Goal: Task Accomplishment & Management: Use online tool/utility

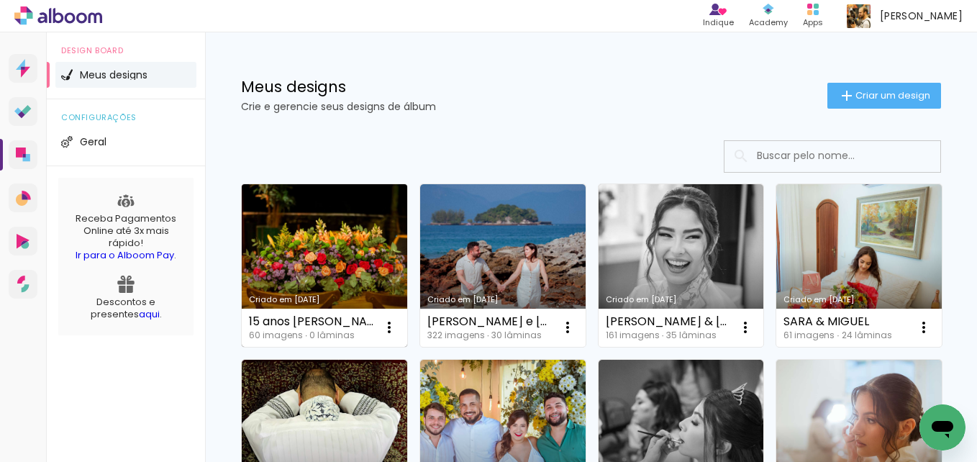
click at [338, 258] on link "Criado em [DATE]" at bounding box center [325, 265] width 166 height 163
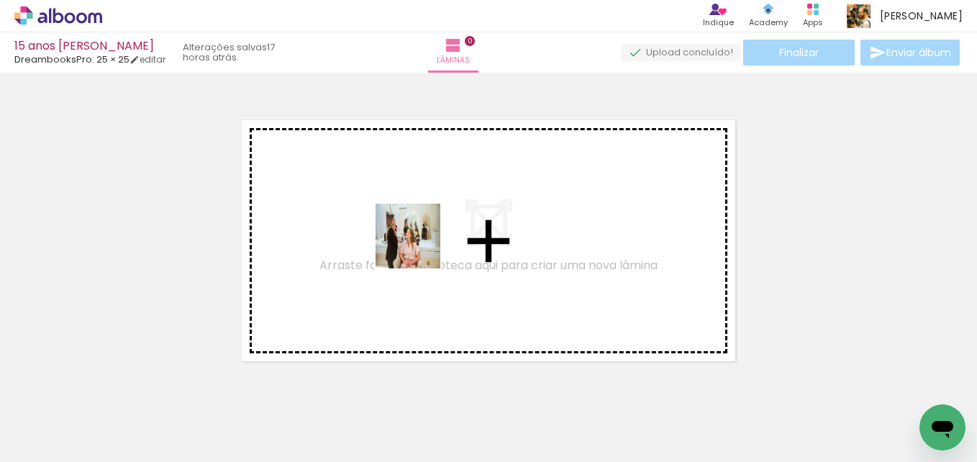
drag, startPoint x: 230, startPoint y: 413, endPoint x: 419, endPoint y: 247, distance: 251.4
click at [419, 247] on quentale-workspace at bounding box center [488, 231] width 977 height 462
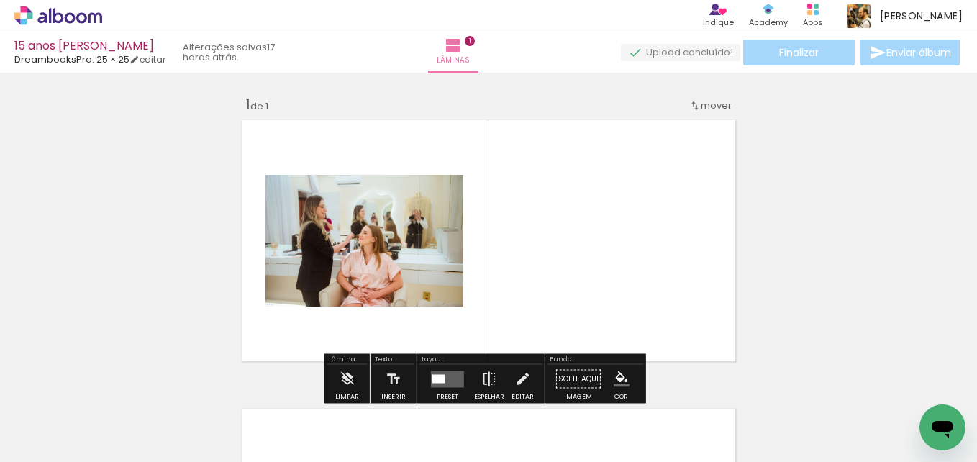
scroll to position [19, 0]
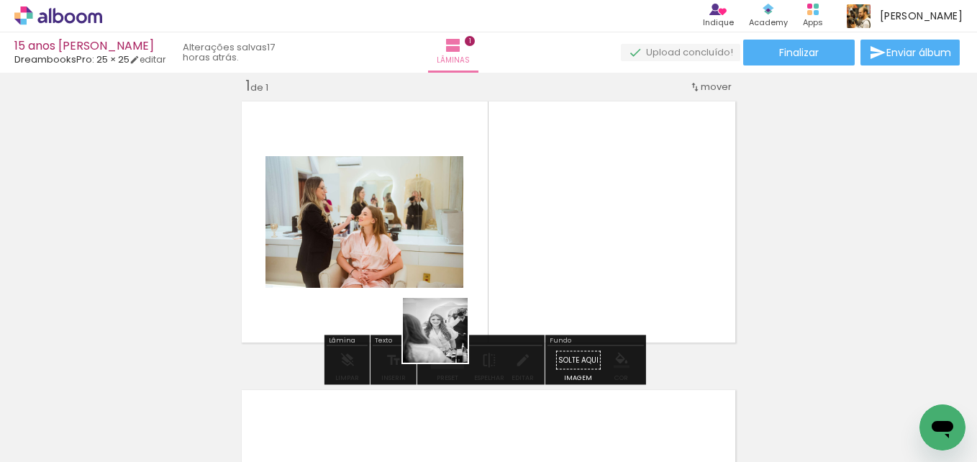
drag, startPoint x: 321, startPoint y: 420, endPoint x: 544, endPoint y: 286, distance: 259.8
click at [544, 286] on quentale-workspace at bounding box center [488, 231] width 977 height 462
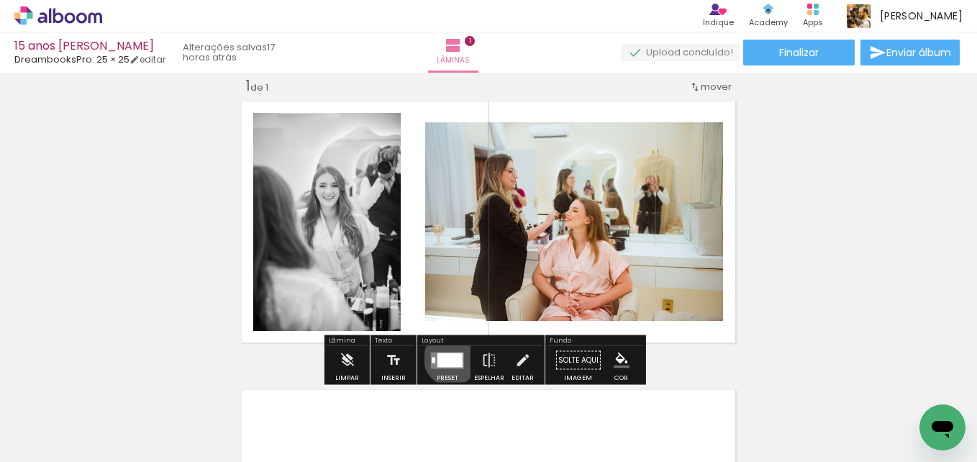
click at [448, 358] on div at bounding box center [450, 360] width 25 height 14
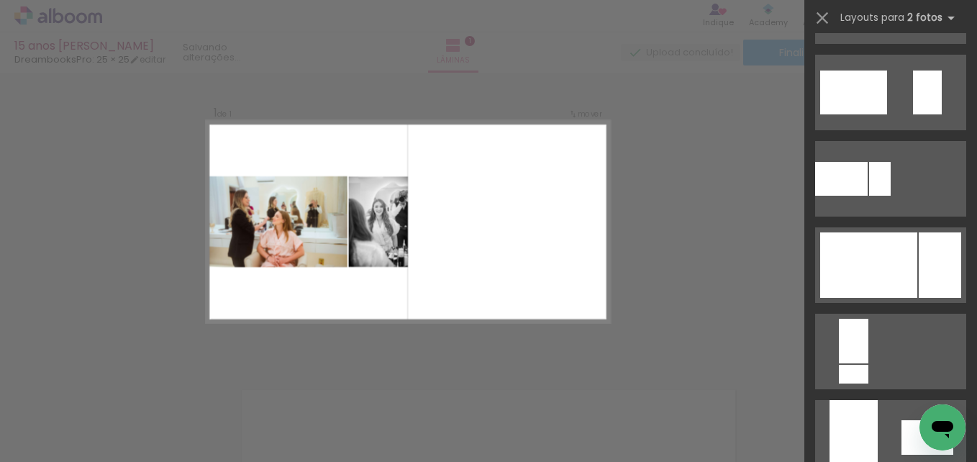
scroll to position [541, 0]
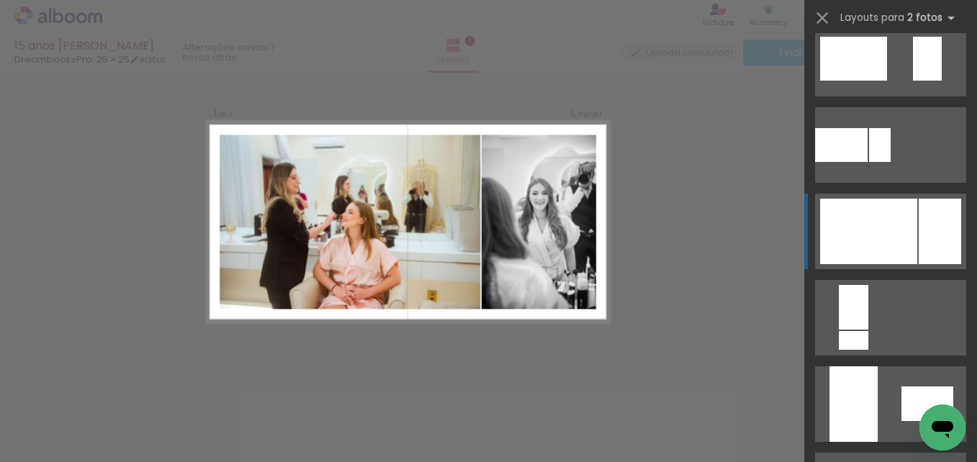
click at [913, 226] on quentale-layouter at bounding box center [890, 232] width 151 height 76
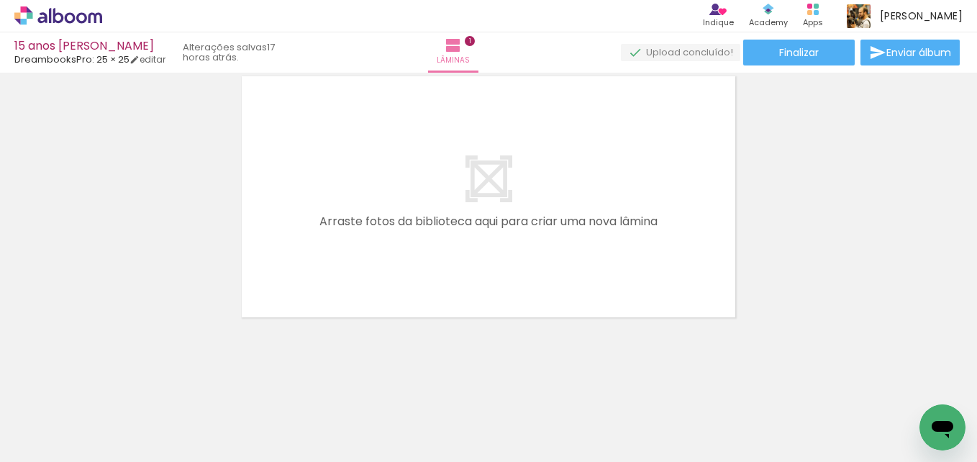
scroll to position [334, 0]
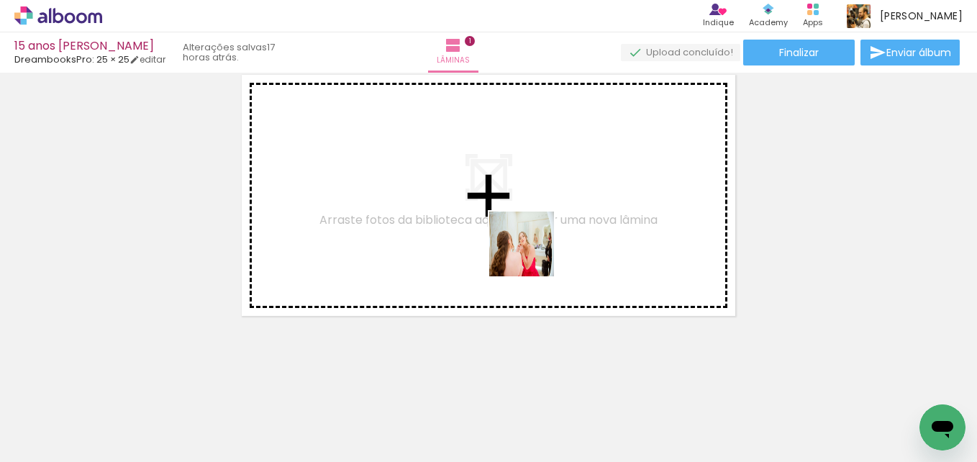
drag, startPoint x: 568, startPoint y: 423, endPoint x: 531, endPoint y: 239, distance: 187.9
click at [531, 239] on quentale-workspace at bounding box center [488, 231] width 977 height 462
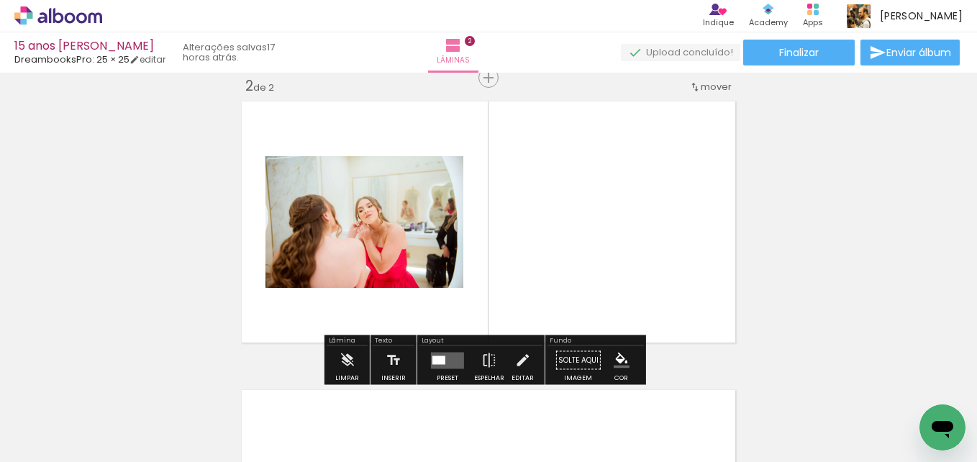
scroll to position [307, 0]
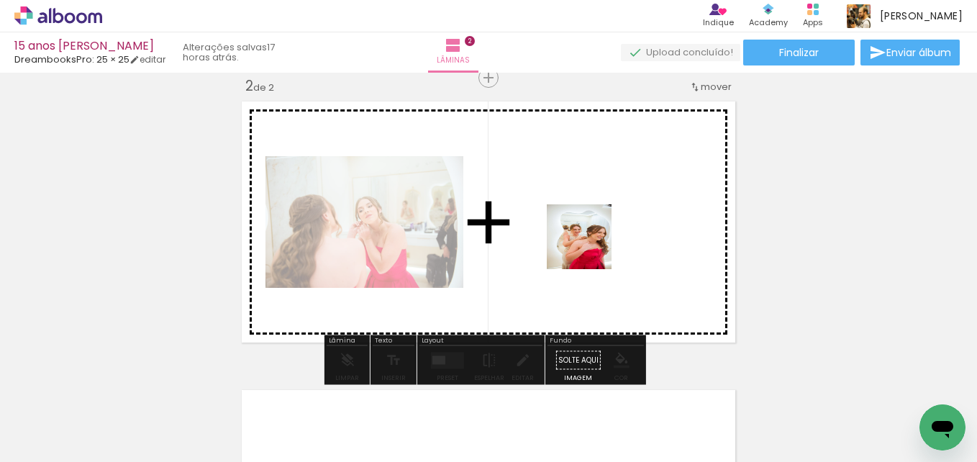
drag, startPoint x: 614, startPoint y: 400, endPoint x: 589, endPoint y: 241, distance: 160.9
click at [589, 241] on quentale-workspace at bounding box center [488, 231] width 977 height 462
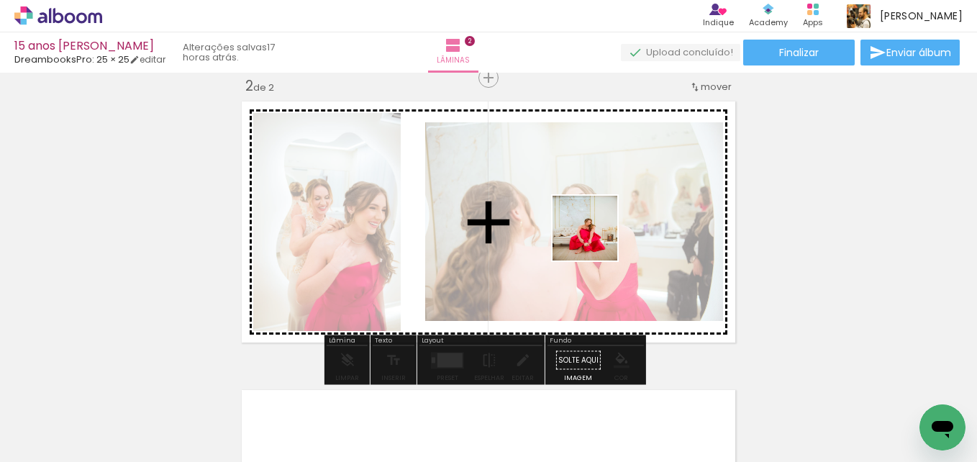
drag, startPoint x: 717, startPoint y: 418, endPoint x: 554, endPoint y: 173, distance: 293.8
click at [554, 173] on quentale-workspace at bounding box center [488, 231] width 977 height 462
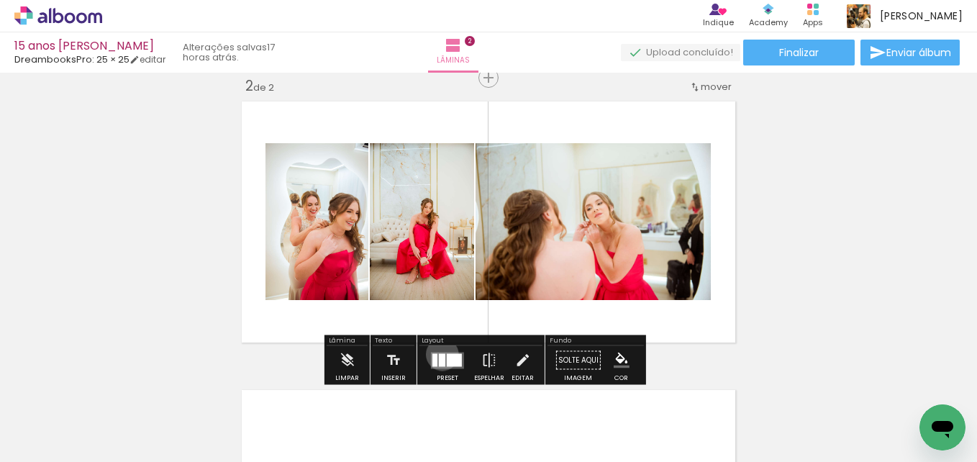
click at [439, 354] on div at bounding box center [442, 359] width 6 height 13
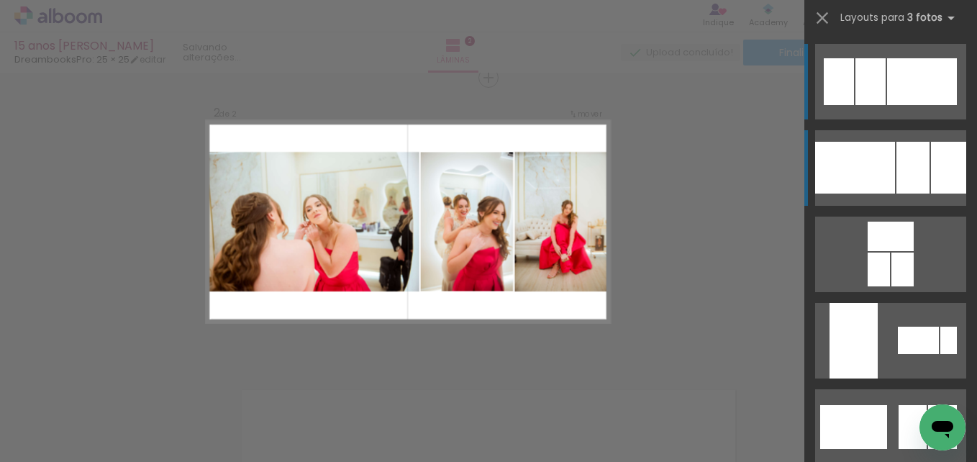
scroll to position [307, 0]
click at [867, 184] on div at bounding box center [855, 168] width 80 height 52
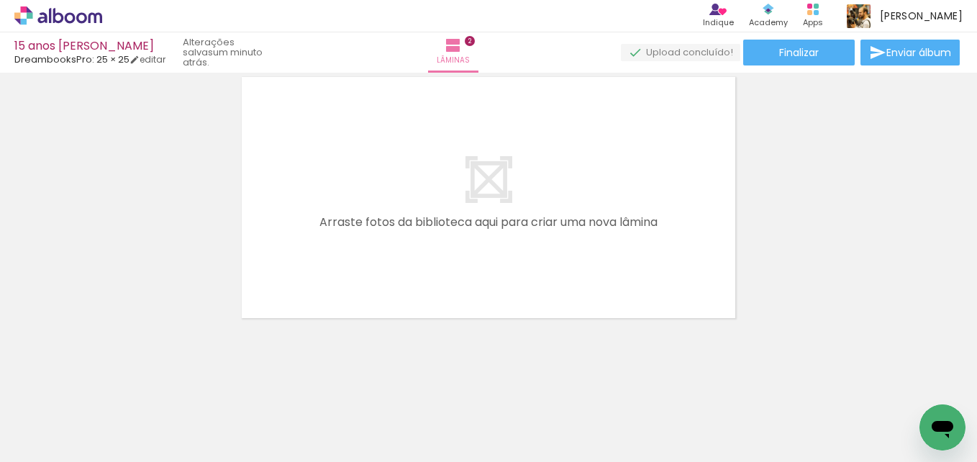
scroll to position [0, 0]
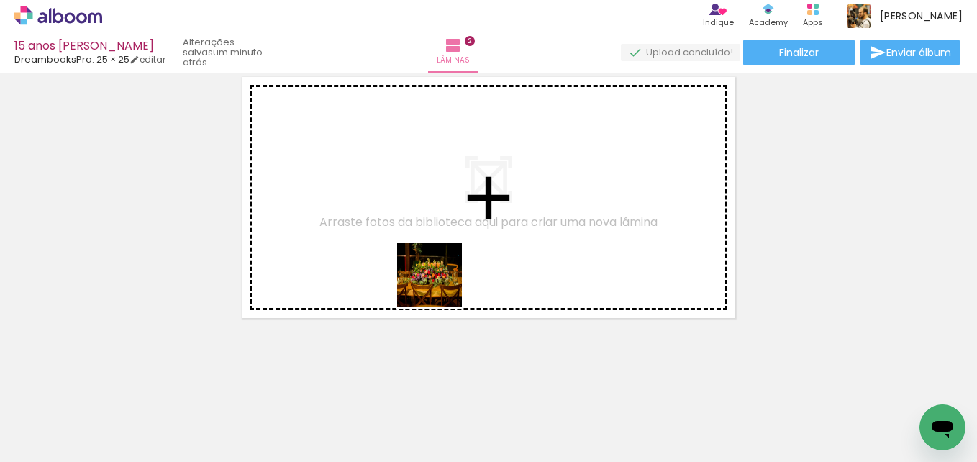
drag, startPoint x: 166, startPoint y: 427, endPoint x: 499, endPoint y: 257, distance: 374.6
click at [499, 257] on quentale-workspace at bounding box center [488, 231] width 977 height 462
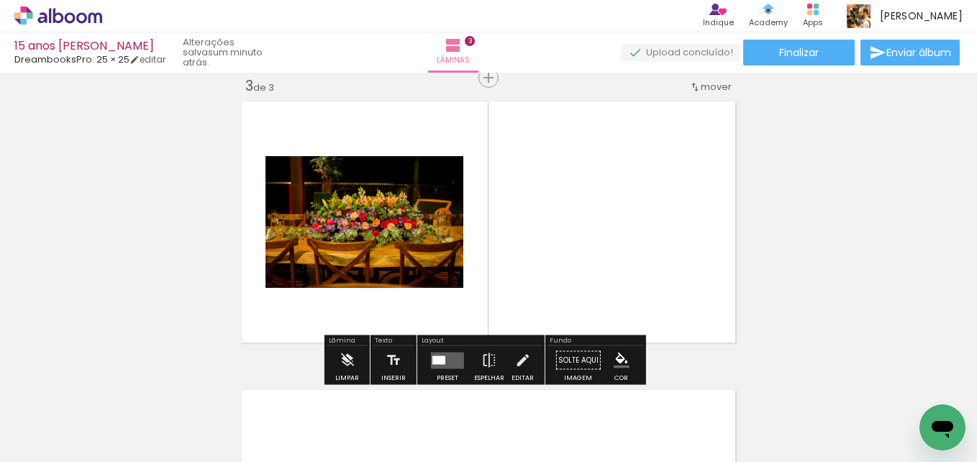
scroll to position [596, 0]
drag, startPoint x: 397, startPoint y: 409, endPoint x: 558, endPoint y: 266, distance: 216.6
click at [558, 266] on quentale-workspace at bounding box center [488, 231] width 977 height 462
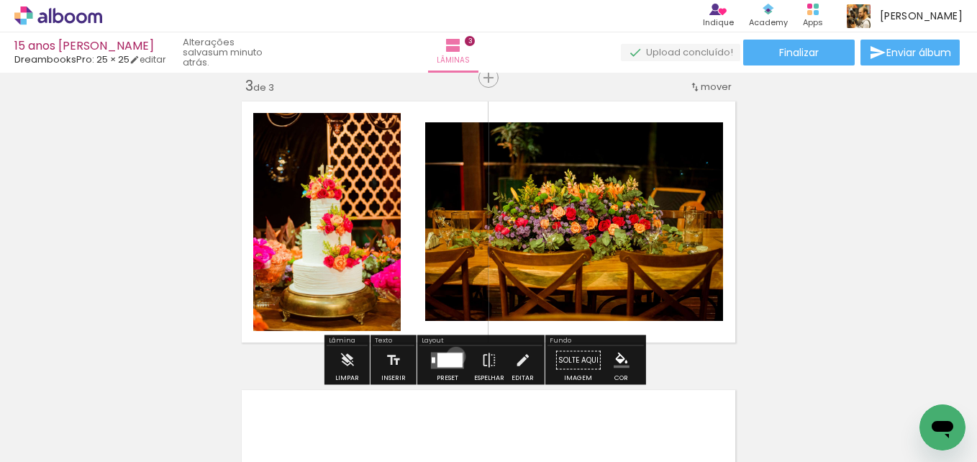
click at [453, 356] on div at bounding box center [450, 360] width 25 height 14
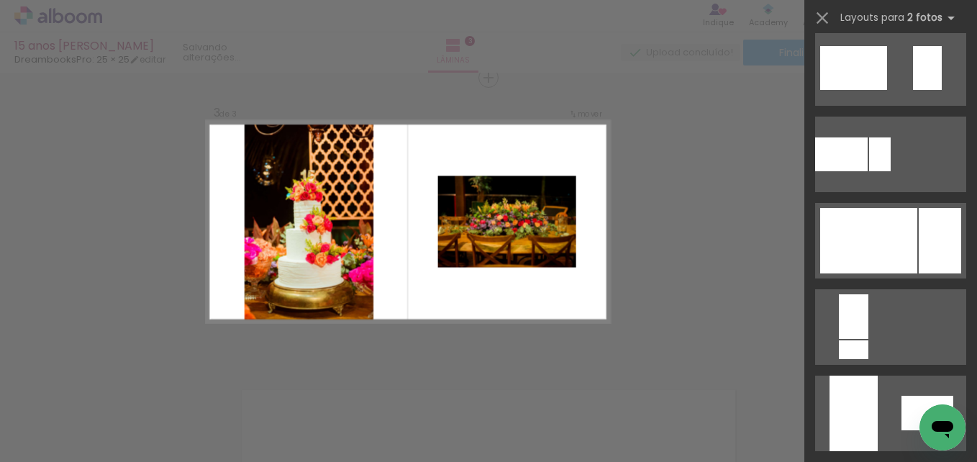
scroll to position [540, 0]
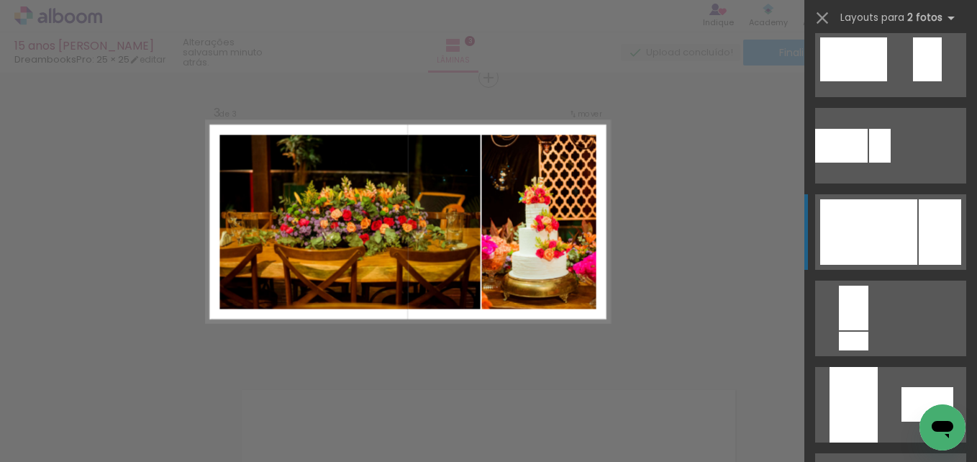
click at [900, 248] on div at bounding box center [868, 231] width 97 height 65
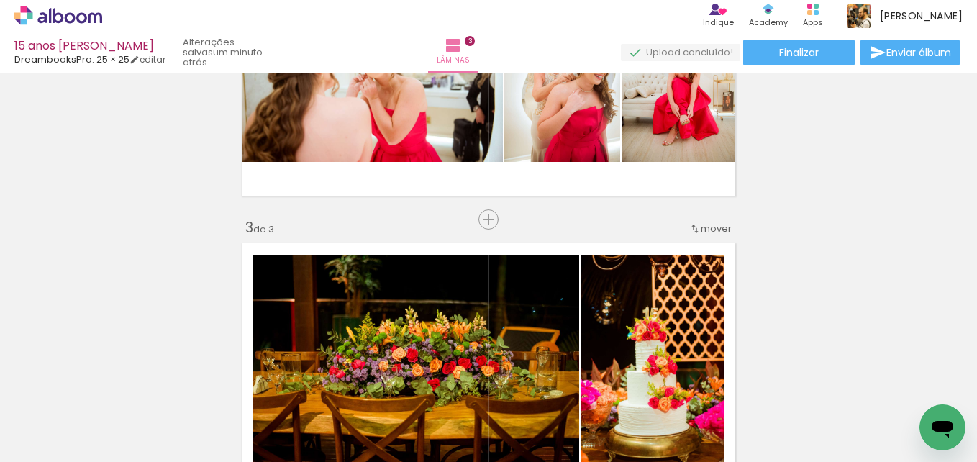
scroll to position [440, 0]
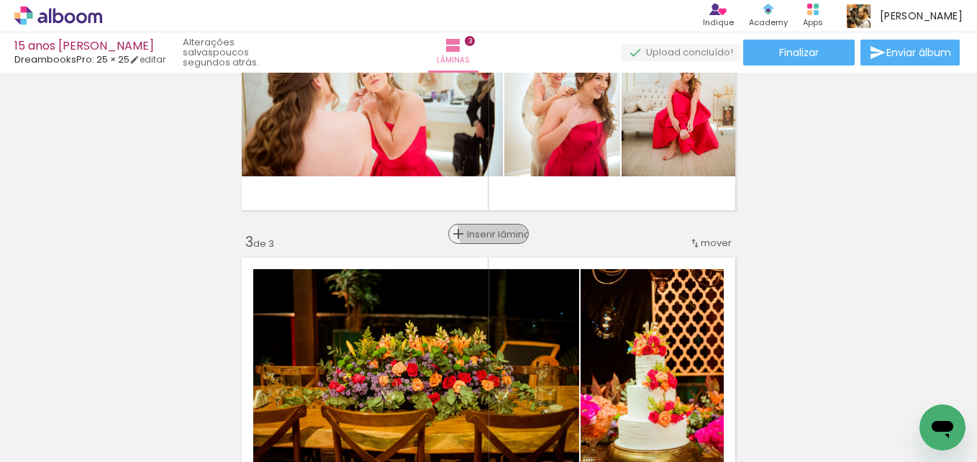
click at [492, 230] on span "Inserir lâmina" at bounding box center [495, 234] width 56 height 9
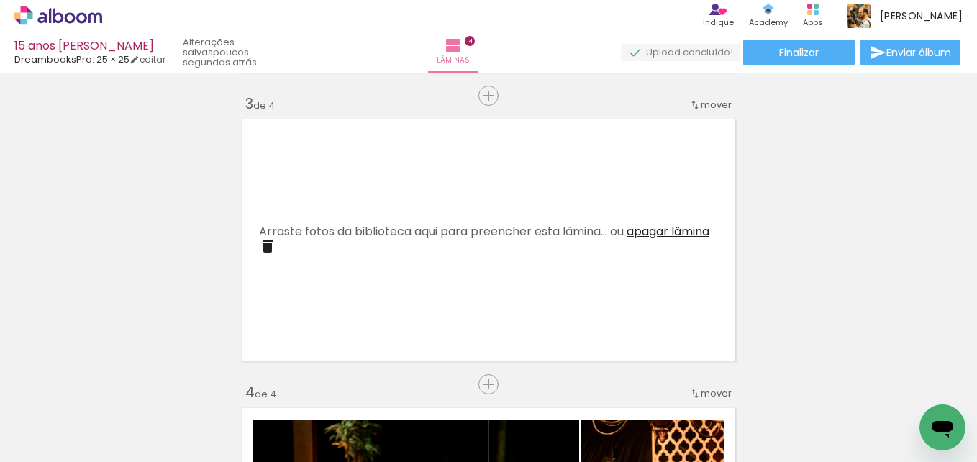
scroll to position [593, 0]
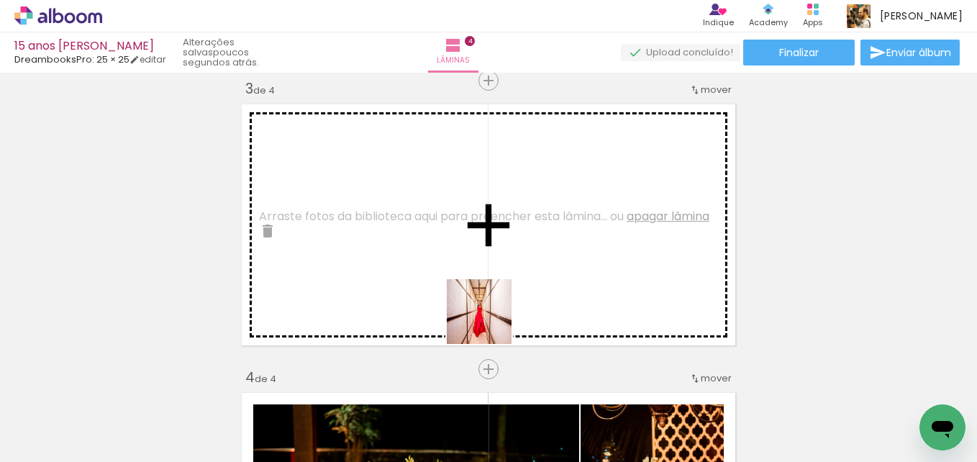
drag, startPoint x: 503, startPoint y: 407, endPoint x: 489, endPoint y: 302, distance: 105.2
click at [489, 302] on quentale-workspace at bounding box center [488, 231] width 977 height 462
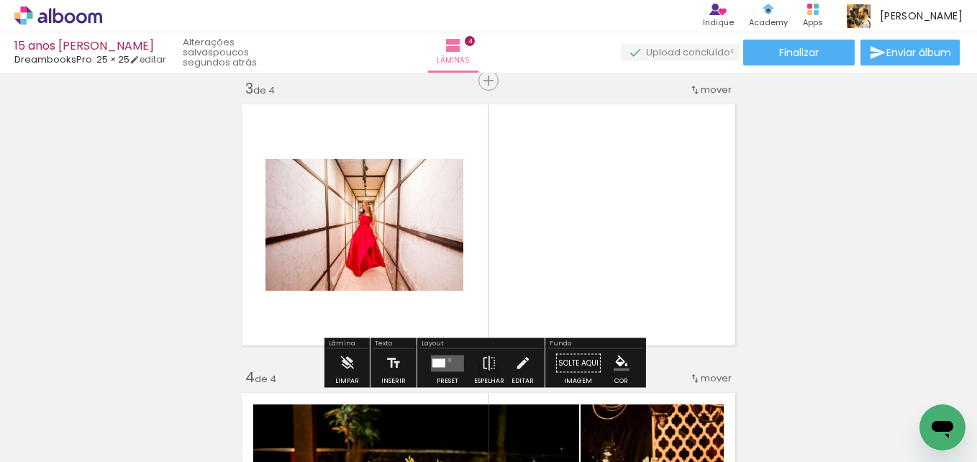
click at [446, 360] on quentale-layouter at bounding box center [447, 363] width 33 height 17
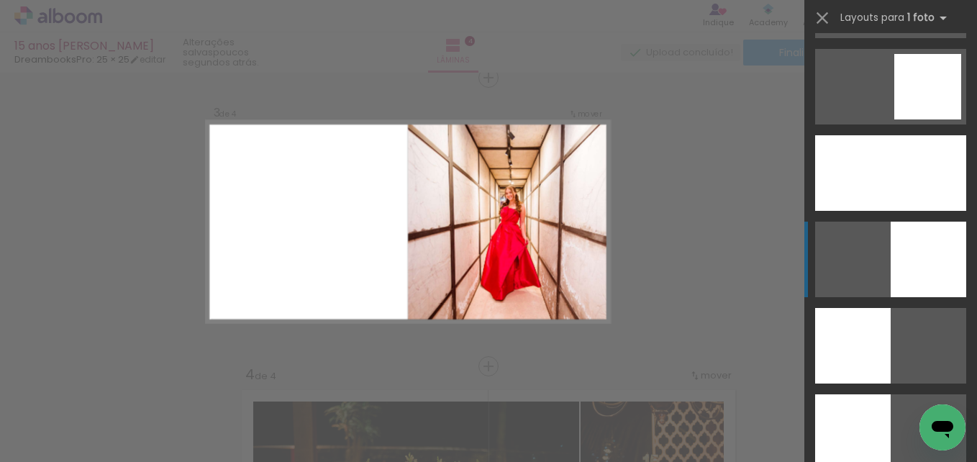
scroll to position [1982, 0]
click at [909, 234] on div at bounding box center [929, 259] width 76 height 76
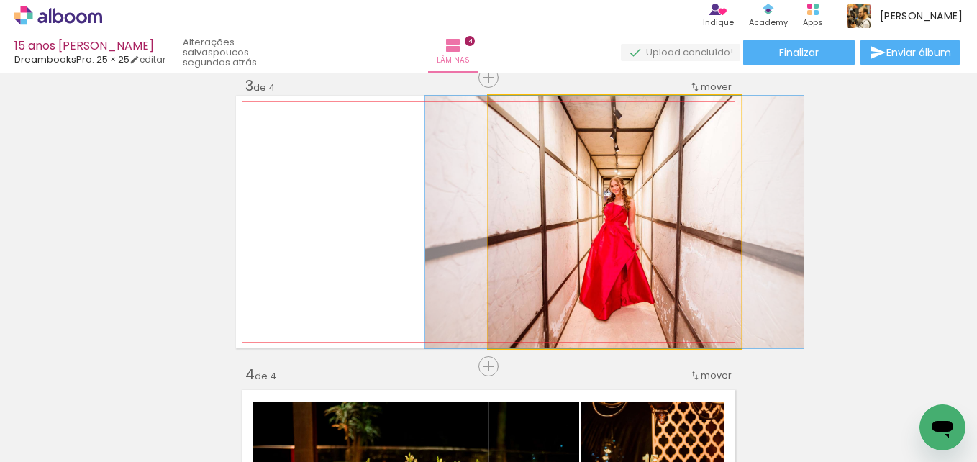
click at [549, 250] on quentale-photo at bounding box center [615, 222] width 253 height 253
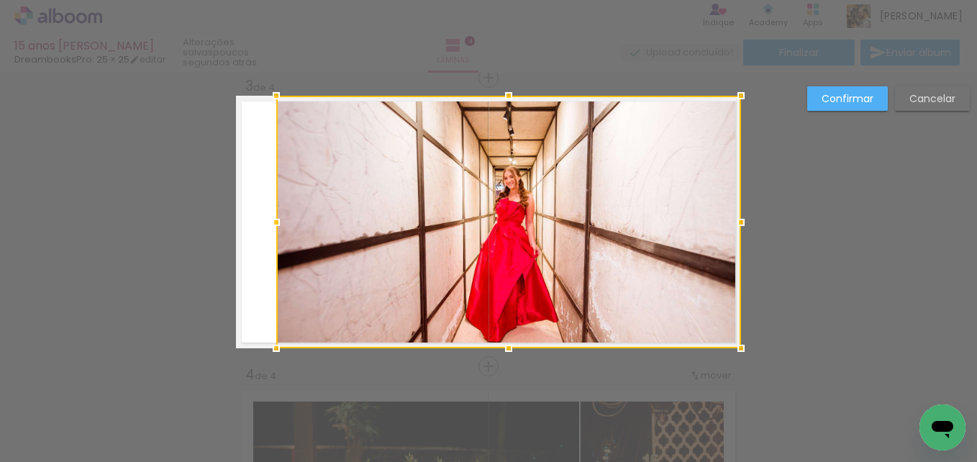
drag, startPoint x: 486, startPoint y: 225, endPoint x: 274, endPoint y: 241, distance: 212.9
click at [276, 241] on div at bounding box center [508, 222] width 465 height 253
click at [0, 0] on slot "Confirmar" at bounding box center [0, 0] width 0 height 0
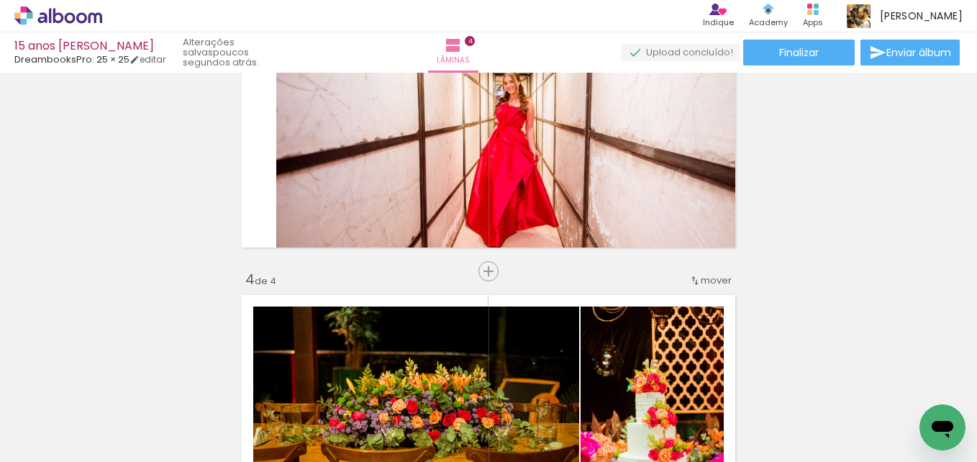
scroll to position [741, 0]
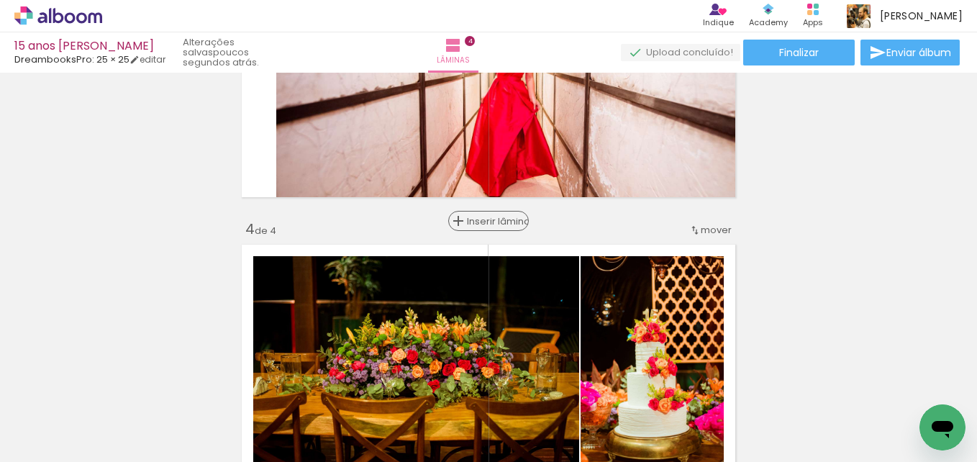
click at [487, 226] on span "Inserir lâmina" at bounding box center [495, 221] width 56 height 9
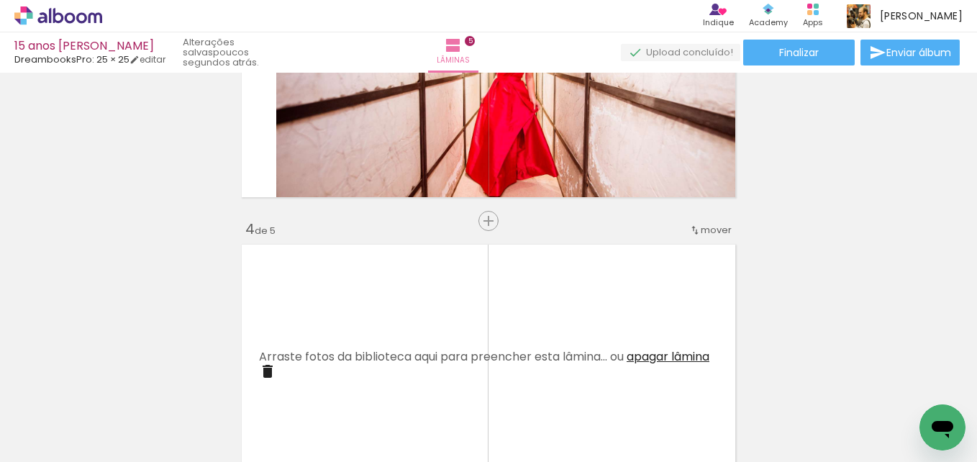
scroll to position [834, 0]
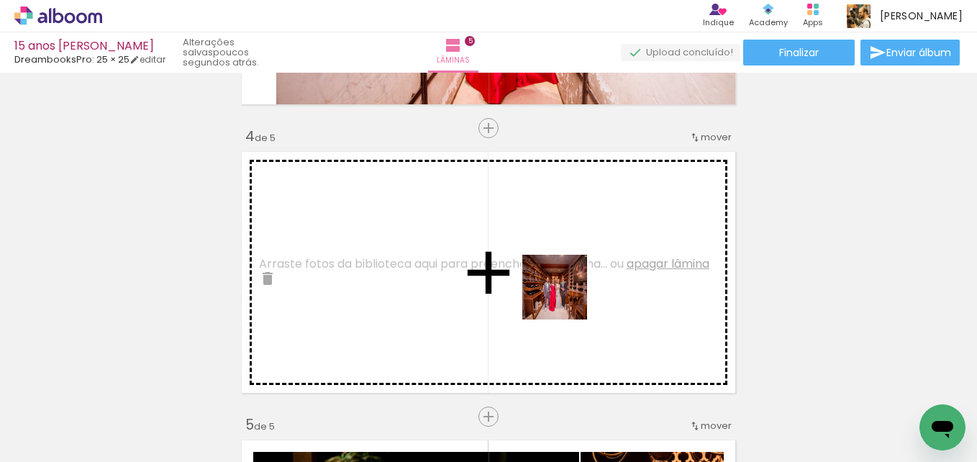
drag, startPoint x: 588, startPoint y: 425, endPoint x: 566, endPoint y: 296, distance: 131.4
click at [566, 296] on quentale-workspace at bounding box center [488, 231] width 977 height 462
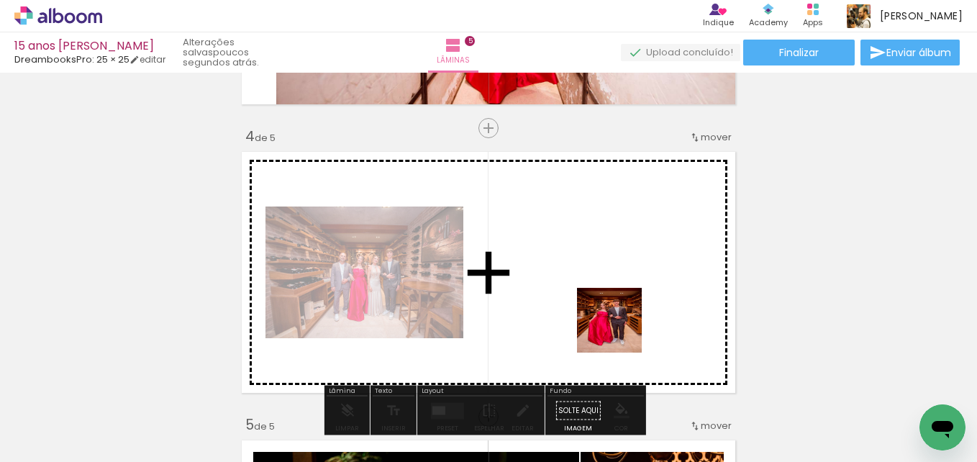
drag, startPoint x: 645, startPoint y: 407, endPoint x: 617, endPoint y: 318, distance: 93.5
click at [617, 318] on quentale-workspace at bounding box center [488, 231] width 977 height 462
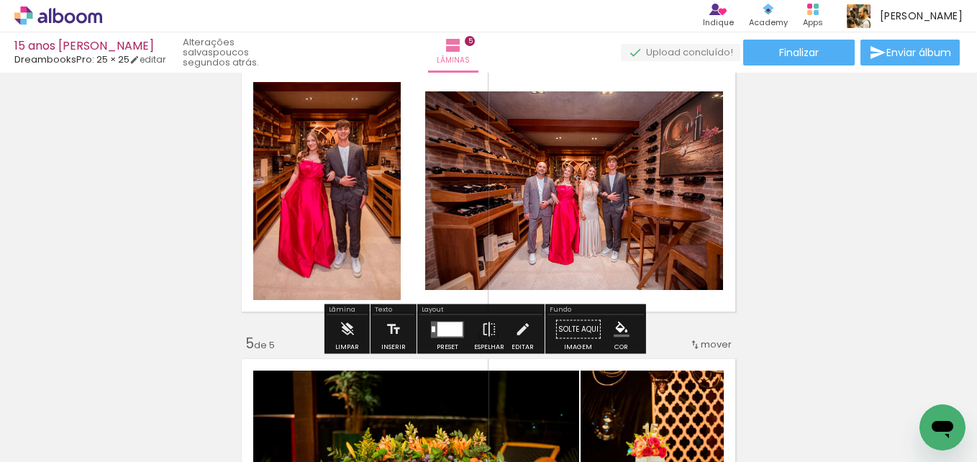
scroll to position [916, 0]
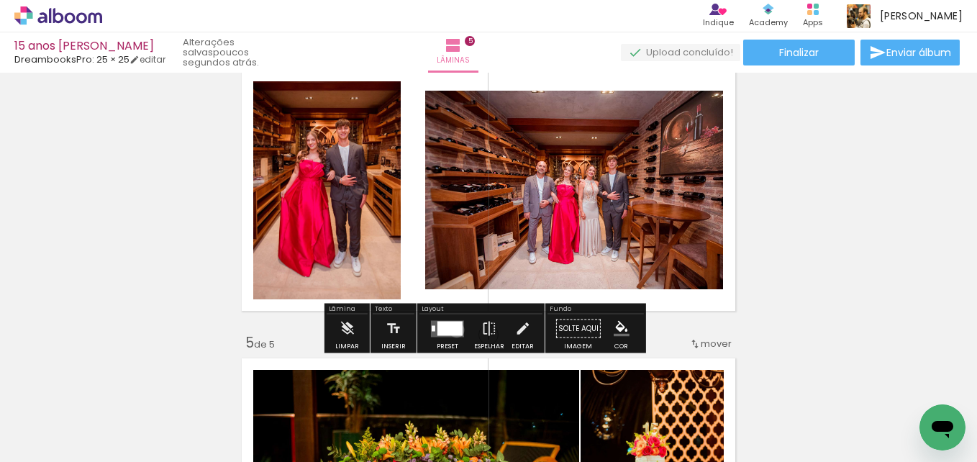
click at [453, 330] on div at bounding box center [450, 328] width 25 height 14
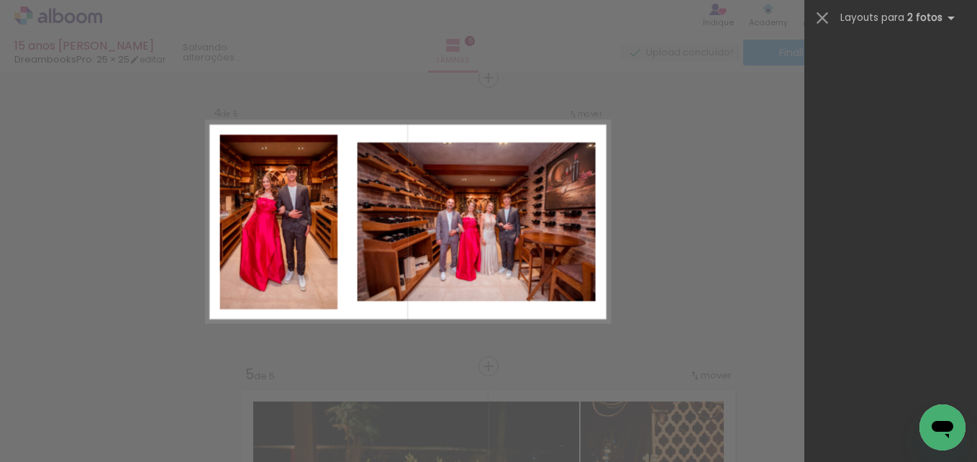
scroll to position [0, 0]
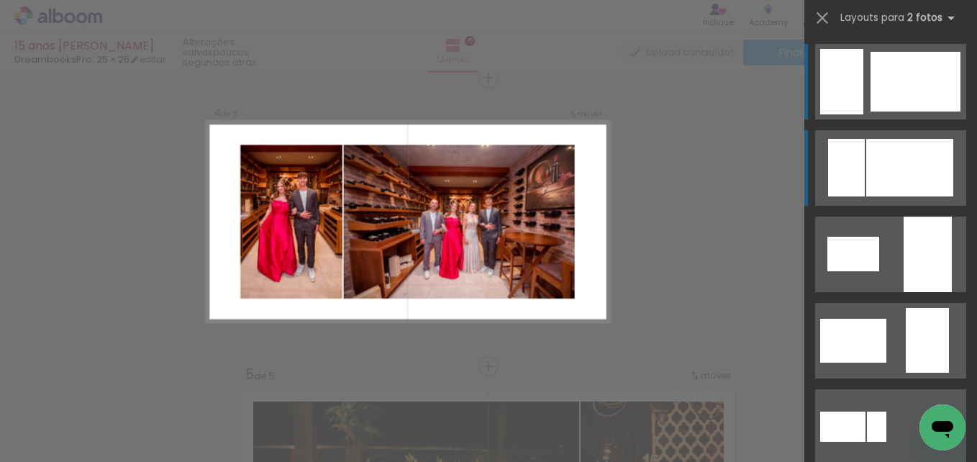
click at [872, 199] on quentale-layouter at bounding box center [890, 168] width 151 height 76
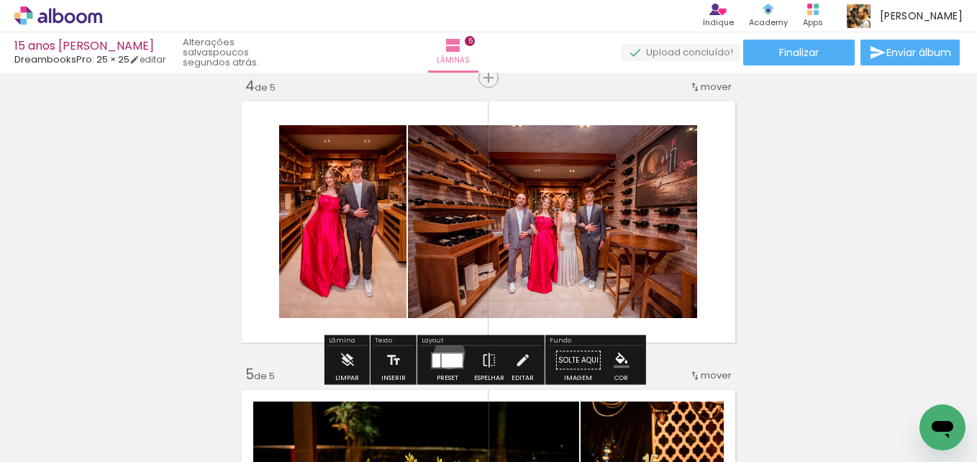
click at [446, 353] on div at bounding box center [452, 360] width 21 height 14
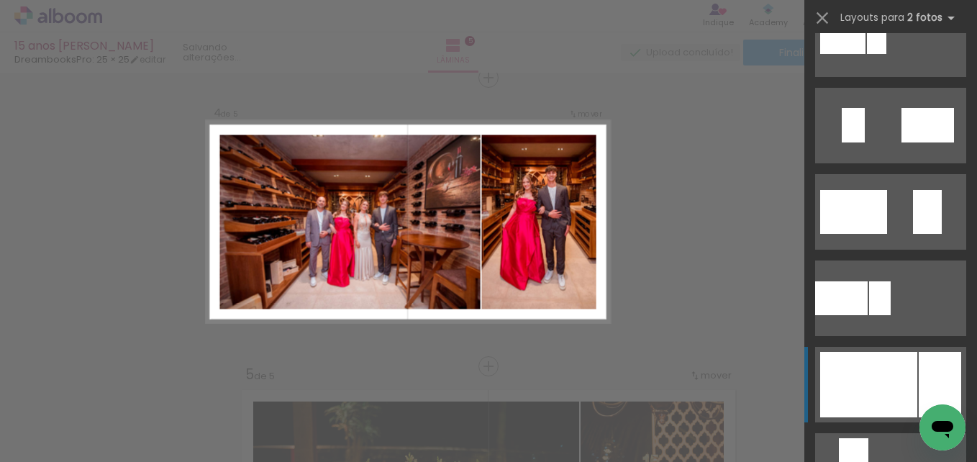
scroll to position [435, 0]
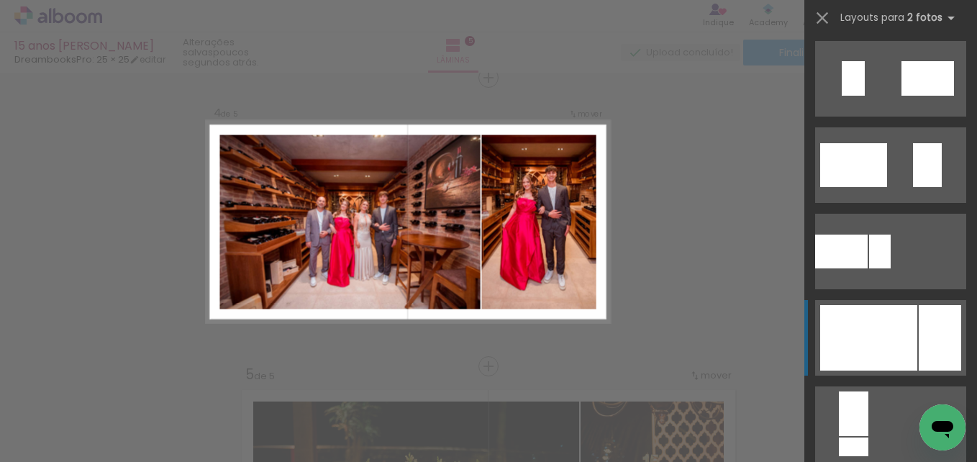
click at [919, 336] on div at bounding box center [940, 337] width 42 height 65
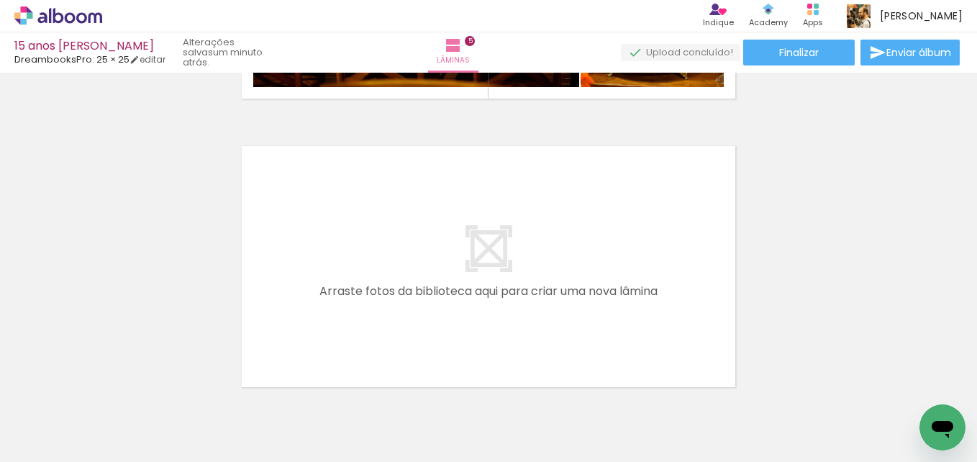
scroll to position [1448, 0]
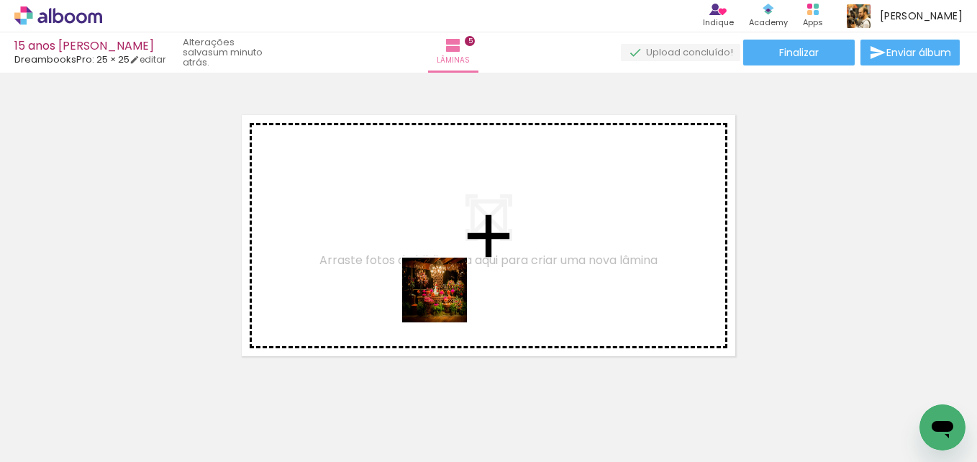
drag, startPoint x: 186, startPoint y: 416, endPoint x: 448, endPoint y: 300, distance: 286.4
click at [448, 300] on quentale-workspace at bounding box center [488, 231] width 977 height 462
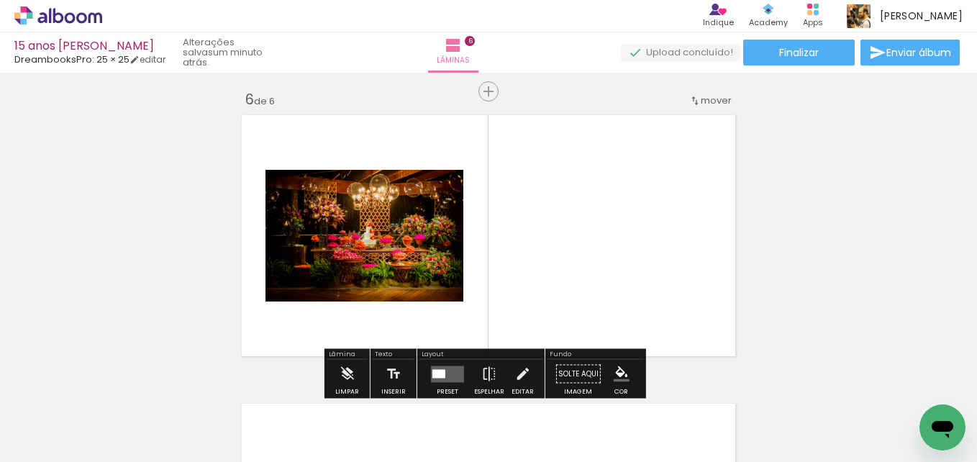
scroll to position [1462, 0]
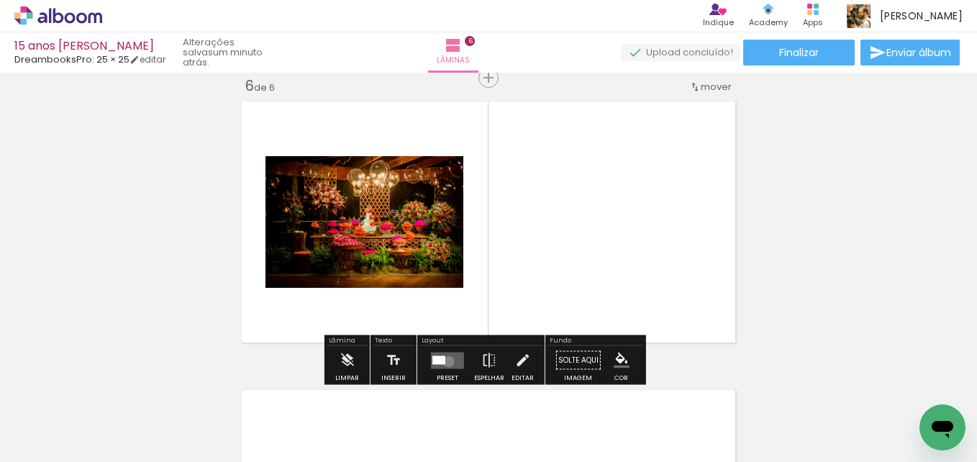
click at [445, 361] on quentale-layouter at bounding box center [447, 360] width 33 height 17
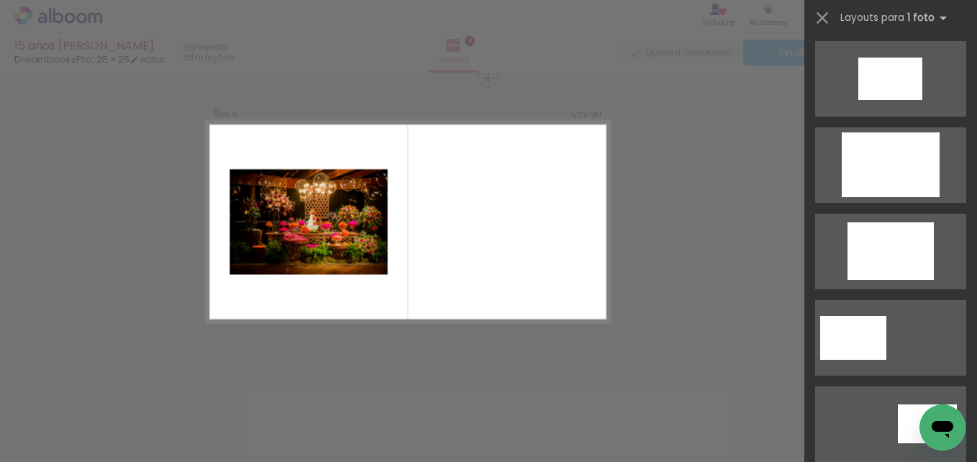
scroll to position [0, 0]
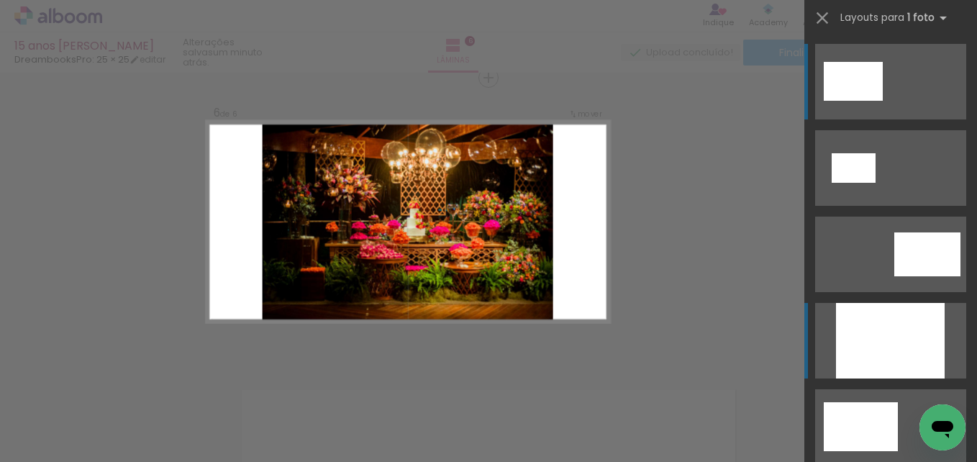
click at [848, 354] on div at bounding box center [890, 341] width 109 height 76
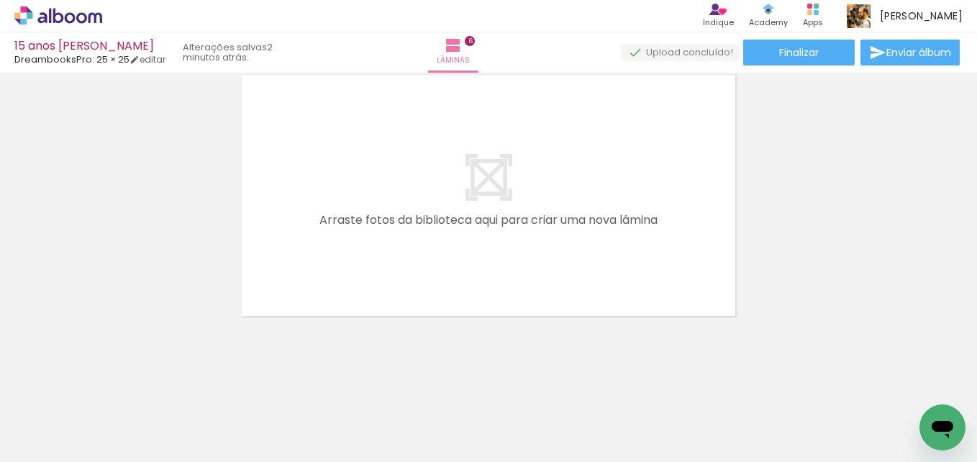
scroll to position [0, 749]
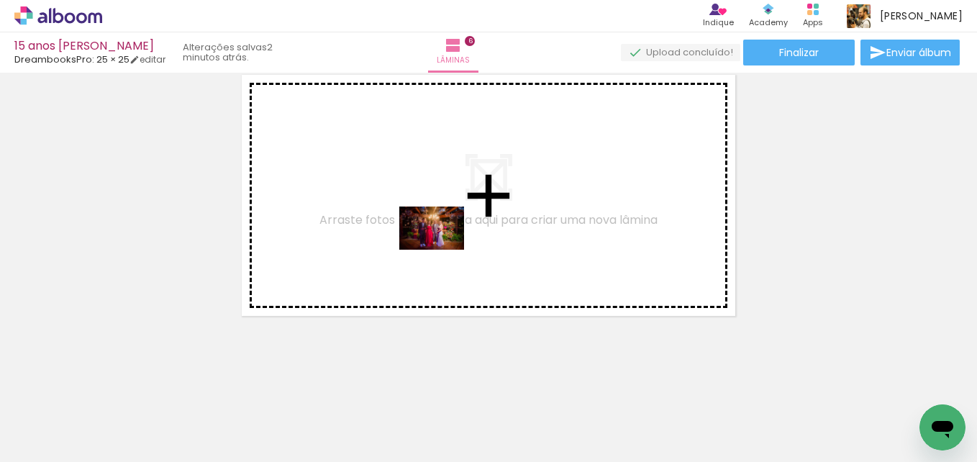
drag, startPoint x: 291, startPoint y: 429, endPoint x: 445, endPoint y: 243, distance: 241.3
click at [445, 243] on quentale-workspace at bounding box center [488, 231] width 977 height 462
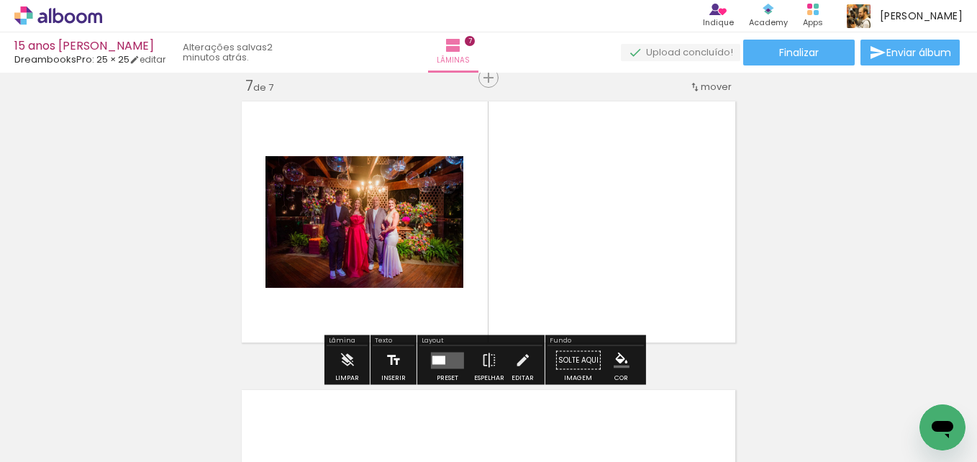
scroll to position [1750, 0]
click at [433, 363] on div at bounding box center [439, 360] width 13 height 9
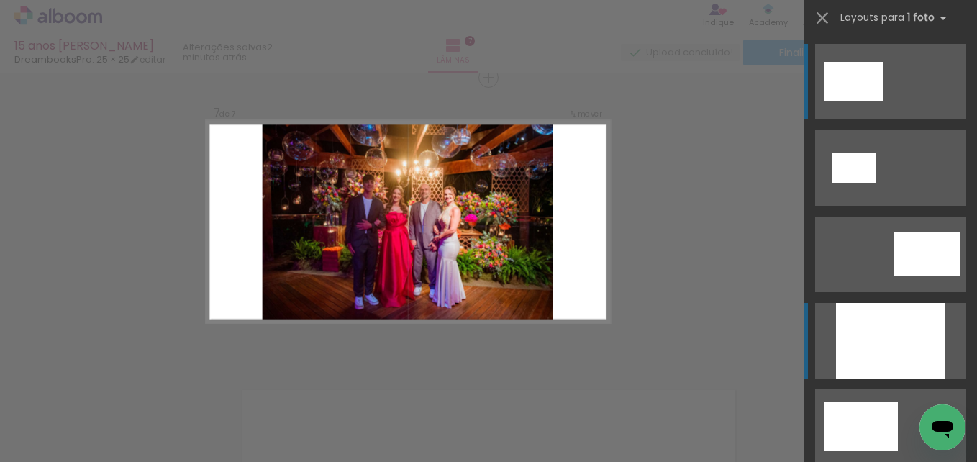
click at [887, 358] on div at bounding box center [890, 341] width 109 height 76
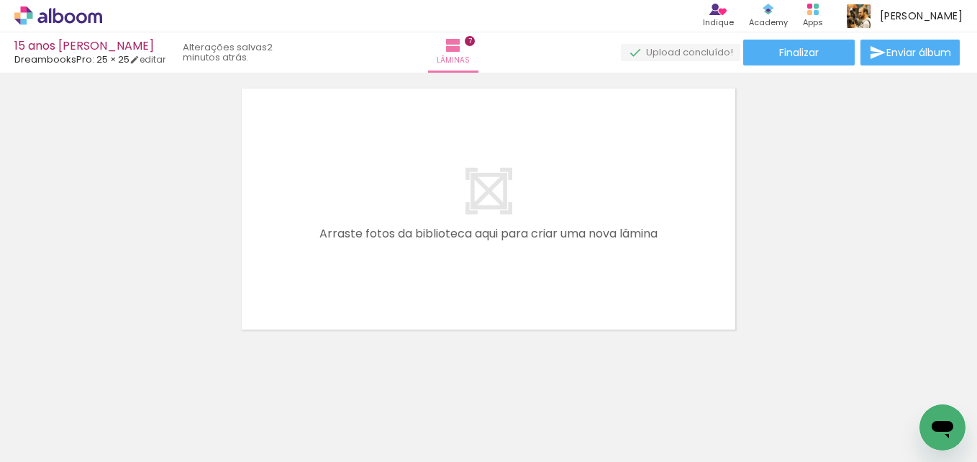
scroll to position [2065, 0]
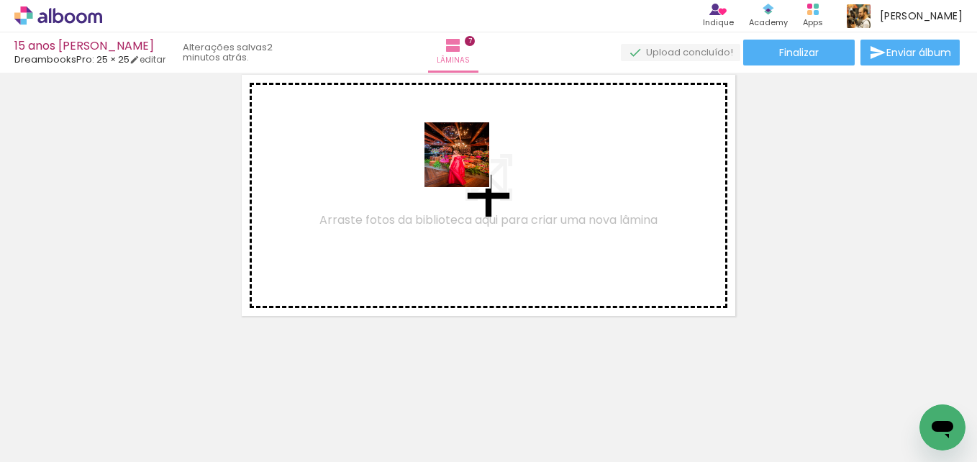
drag, startPoint x: 363, startPoint y: 427, endPoint x: 469, endPoint y: 165, distance: 283.2
click at [469, 165] on quentale-workspace at bounding box center [488, 231] width 977 height 462
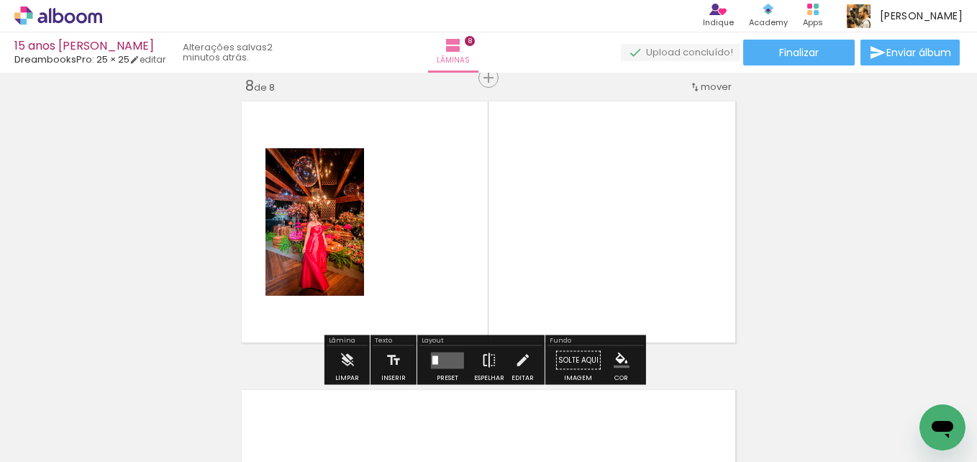
scroll to position [2039, 0]
drag, startPoint x: 522, startPoint y: 427, endPoint x: 514, endPoint y: 173, distance: 253.5
click at [514, 173] on quentale-workspace at bounding box center [488, 231] width 977 height 462
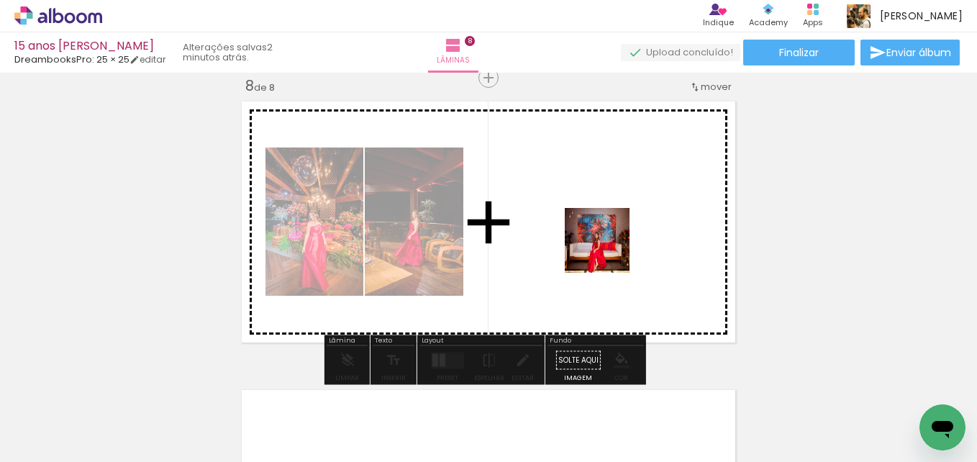
drag, startPoint x: 608, startPoint y: 412, endPoint x: 608, endPoint y: 243, distance: 169.1
click at [608, 243] on quentale-workspace at bounding box center [488, 231] width 977 height 462
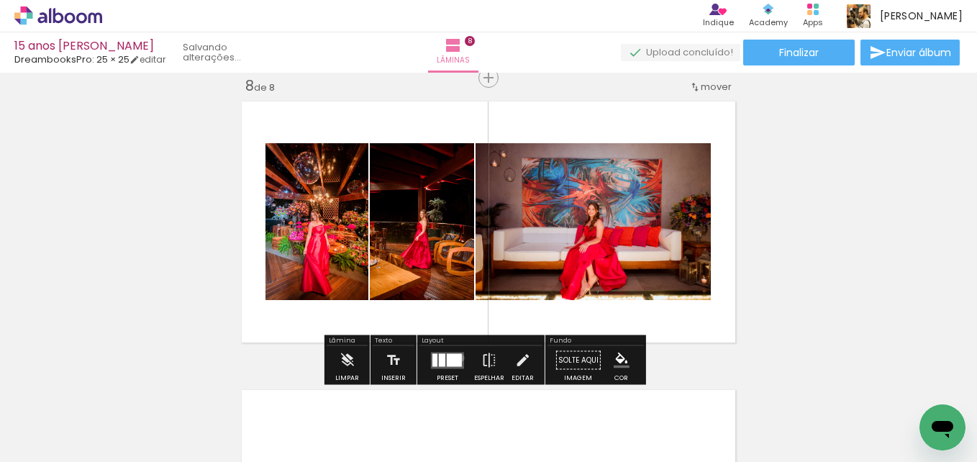
click at [457, 358] on div at bounding box center [454, 359] width 15 height 13
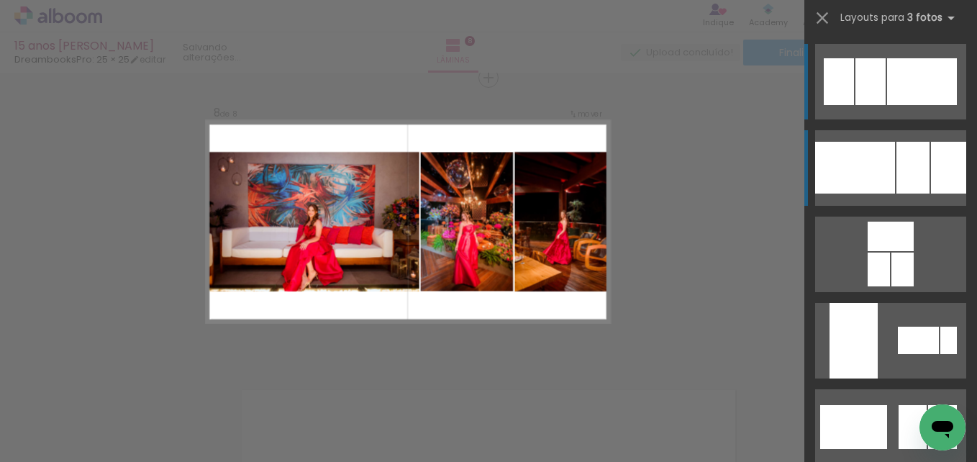
click at [912, 186] on div at bounding box center [913, 168] width 33 height 52
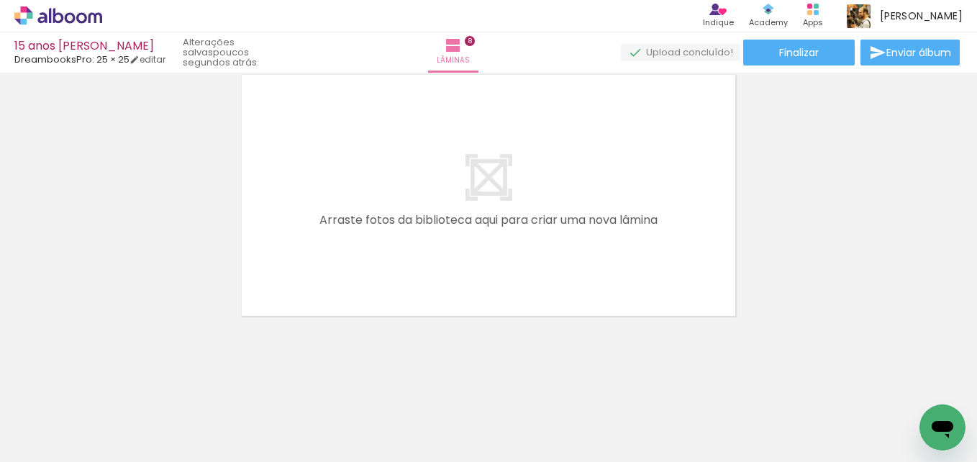
scroll to position [0, 1009]
drag, startPoint x: 669, startPoint y: 436, endPoint x: 204, endPoint y: 419, distance: 464.5
click at [546, 273] on quentale-workspace at bounding box center [488, 231] width 977 height 462
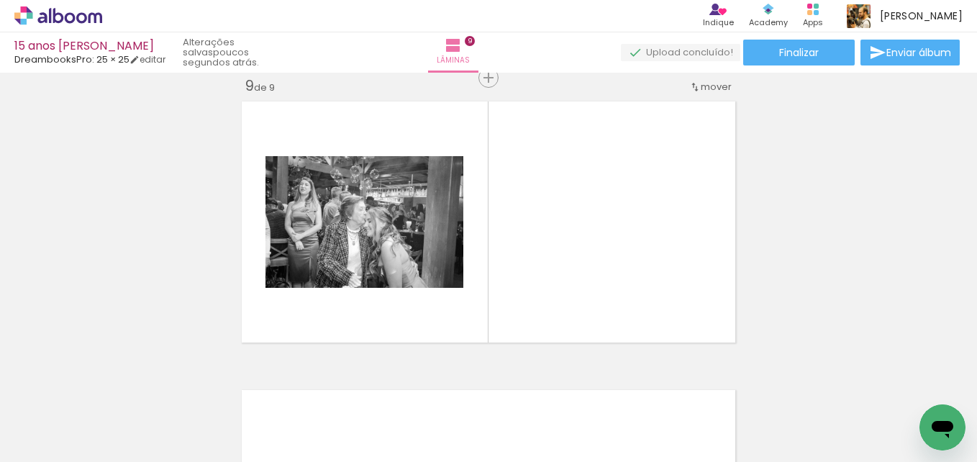
scroll to position [2327, 0]
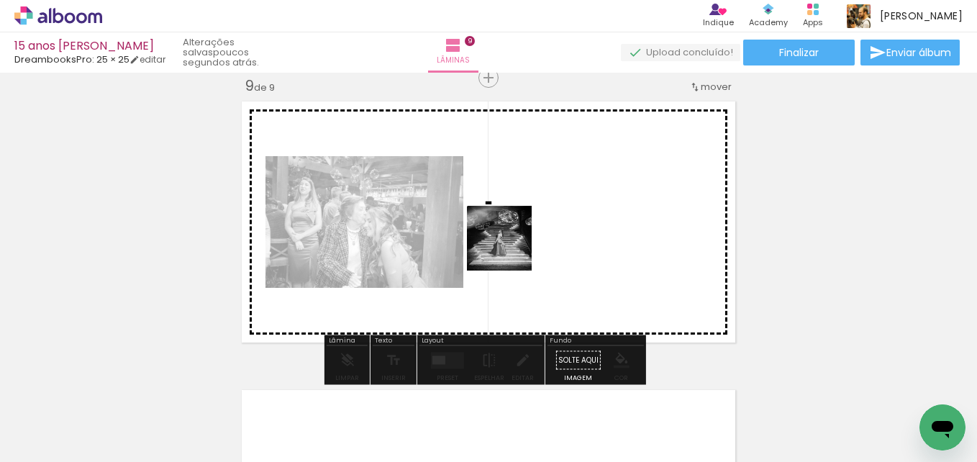
drag, startPoint x: 196, startPoint y: 419, endPoint x: 525, endPoint y: 245, distance: 371.5
click at [525, 245] on quentale-workspace at bounding box center [488, 231] width 977 height 462
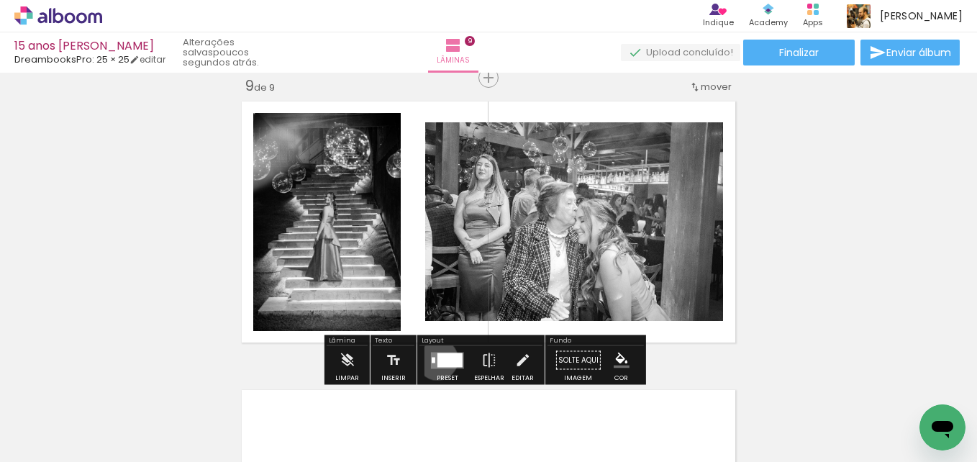
click at [438, 359] on div at bounding box center [450, 360] width 25 height 14
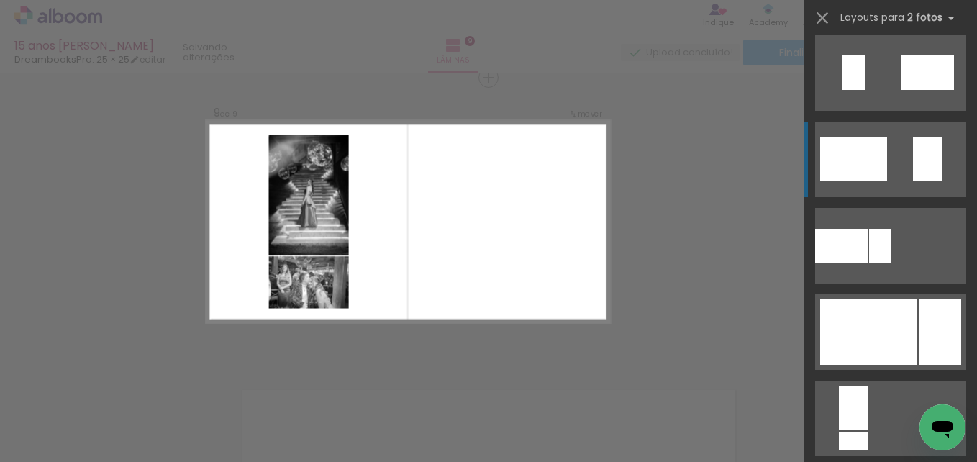
scroll to position [515, 0]
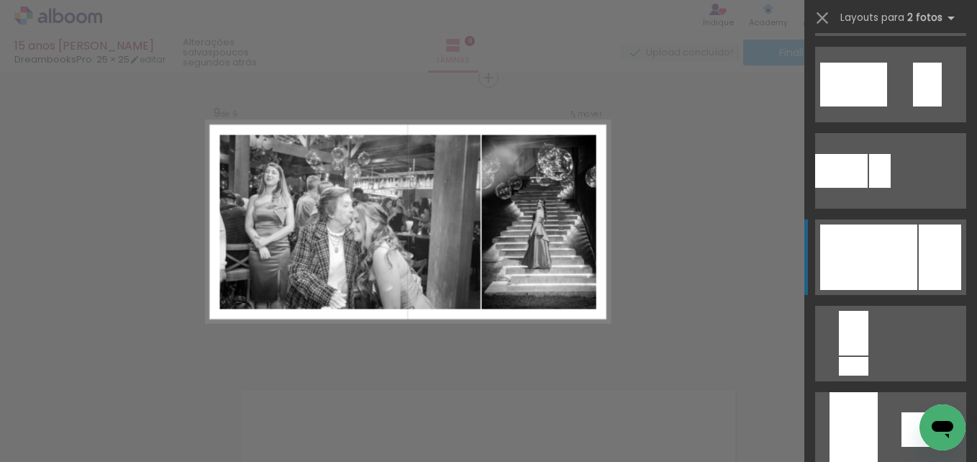
click at [909, 262] on div at bounding box center [868, 257] width 97 height 65
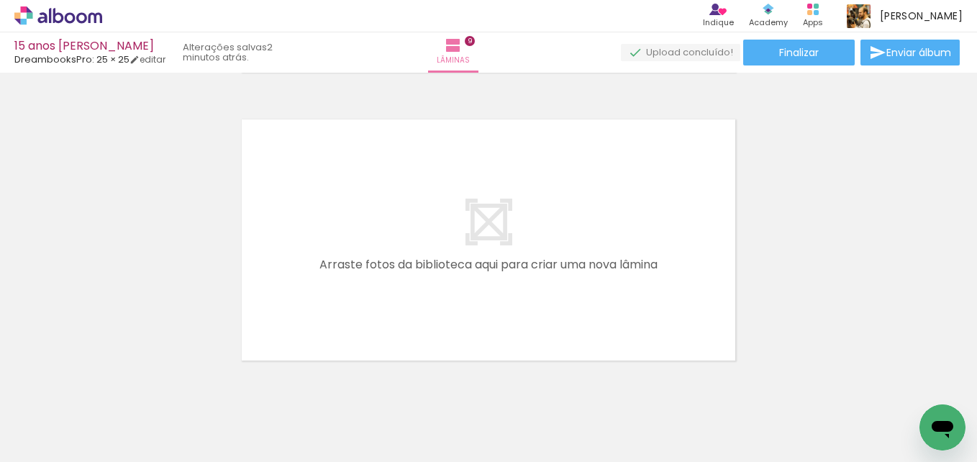
scroll to position [0, 1433]
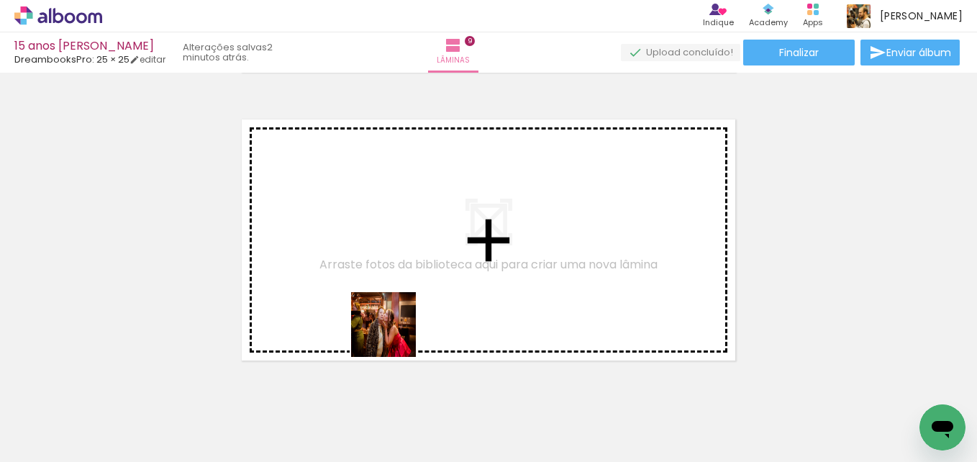
drag, startPoint x: 342, startPoint y: 418, endPoint x: 489, endPoint y: 412, distance: 146.9
click at [399, 327] on quentale-workspace at bounding box center [488, 231] width 977 height 462
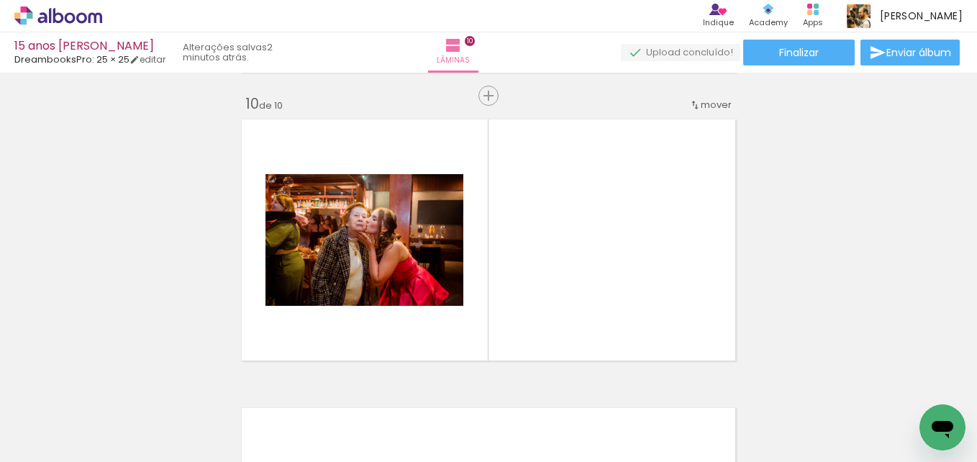
scroll to position [2616, 0]
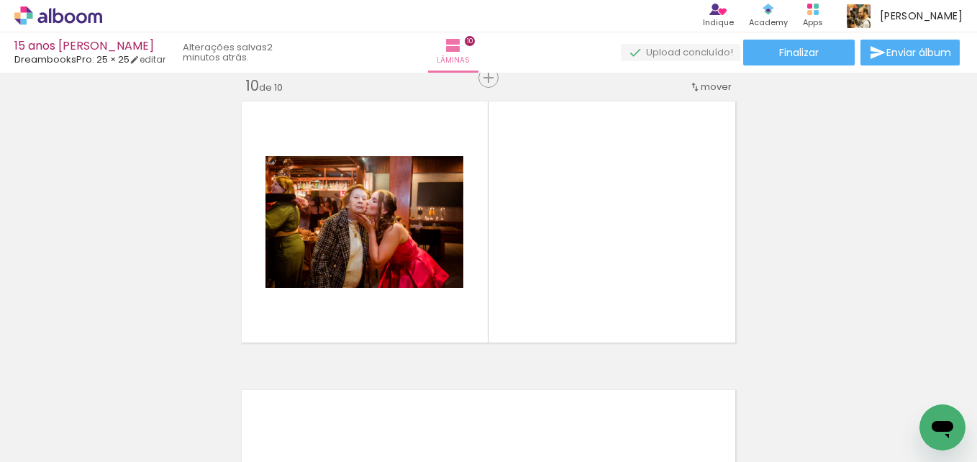
drag, startPoint x: 489, startPoint y: 412, endPoint x: 512, endPoint y: 309, distance: 105.5
click at [512, 309] on quentale-workspace at bounding box center [488, 231] width 977 height 462
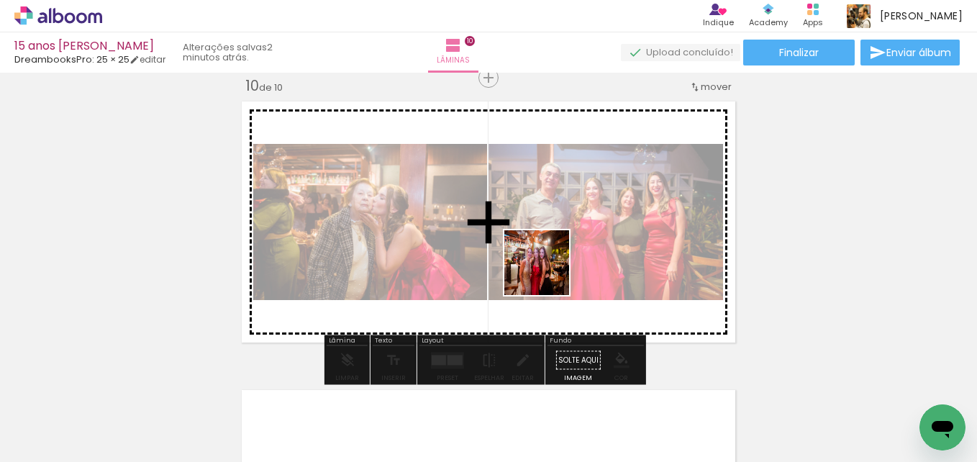
drag, startPoint x: 565, startPoint y: 412, endPoint x: 547, endPoint y: 261, distance: 152.9
click at [547, 261] on quentale-workspace at bounding box center [488, 231] width 977 height 462
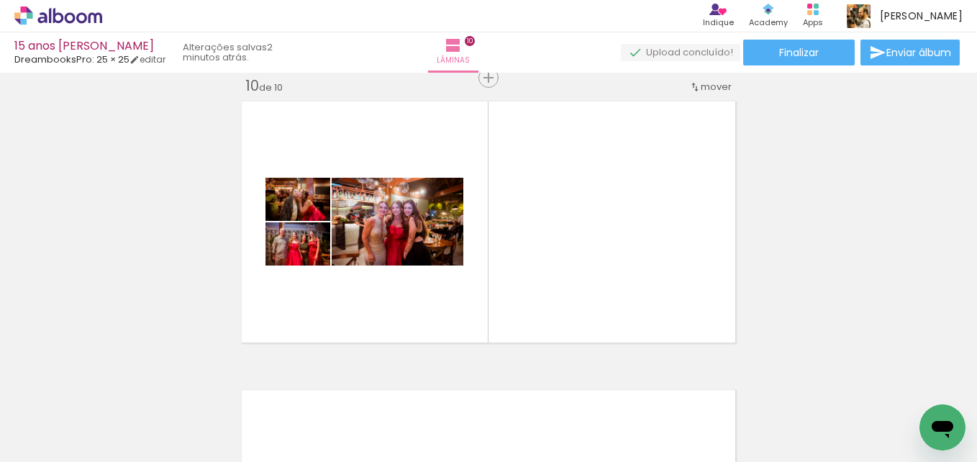
scroll to position [0, 1157]
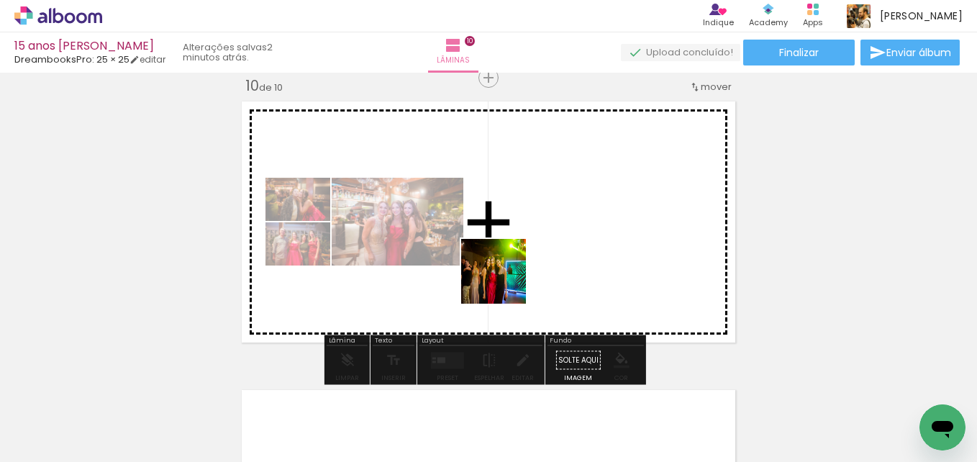
drag, startPoint x: 353, startPoint y: 421, endPoint x: 507, endPoint y: 281, distance: 208.4
click at [507, 281] on quentale-workspace at bounding box center [488, 231] width 977 height 462
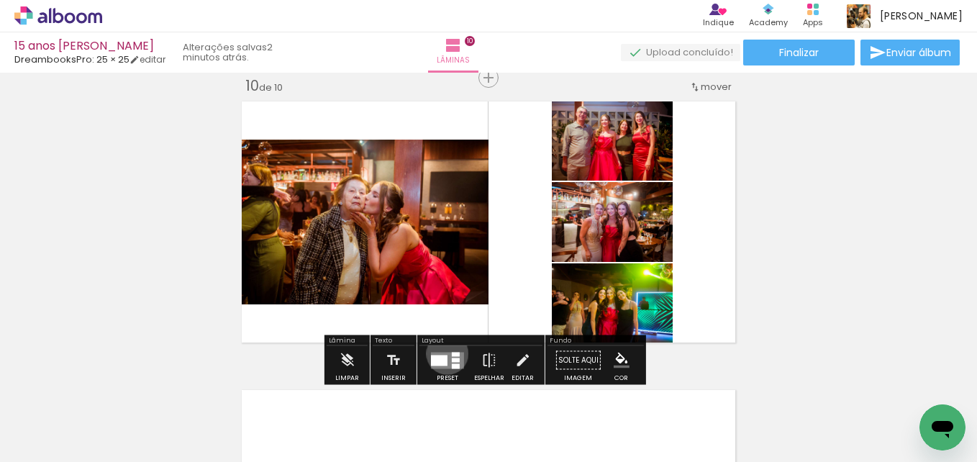
click at [444, 353] on quentale-layouter at bounding box center [447, 360] width 33 height 17
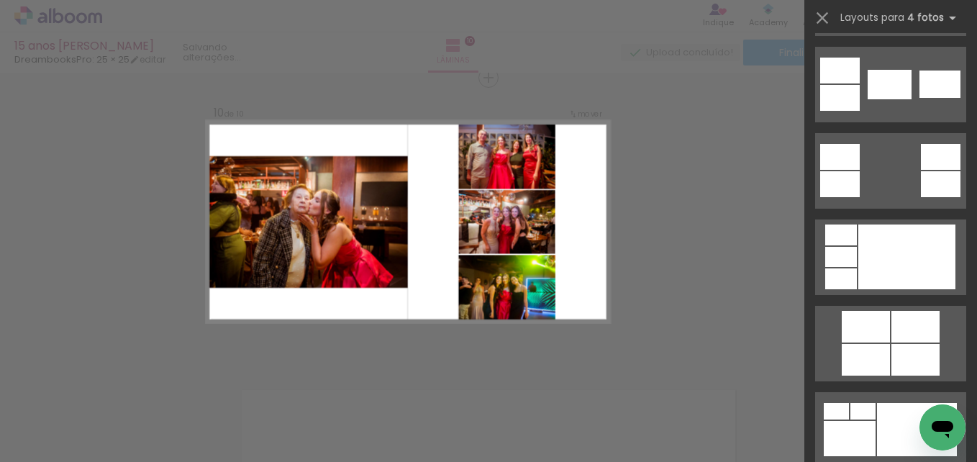
scroll to position [0, 0]
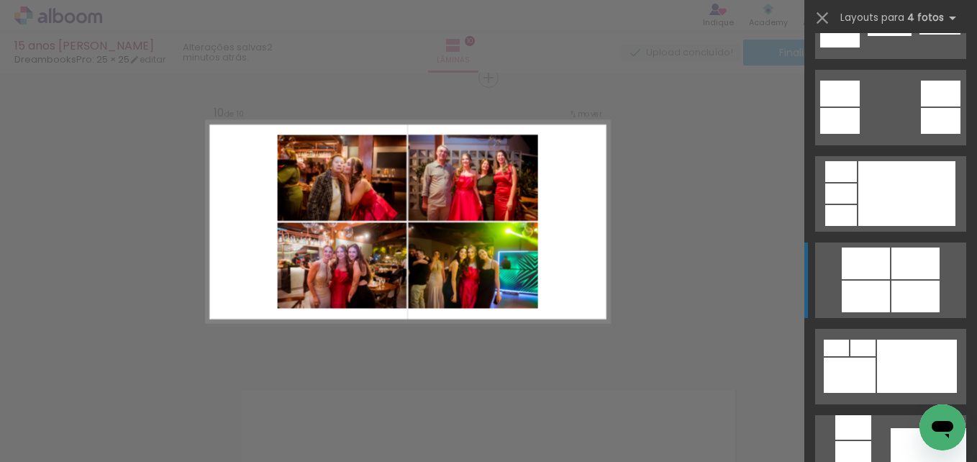
scroll to position [0, 1157]
click at [912, 292] on div at bounding box center [916, 297] width 48 height 32
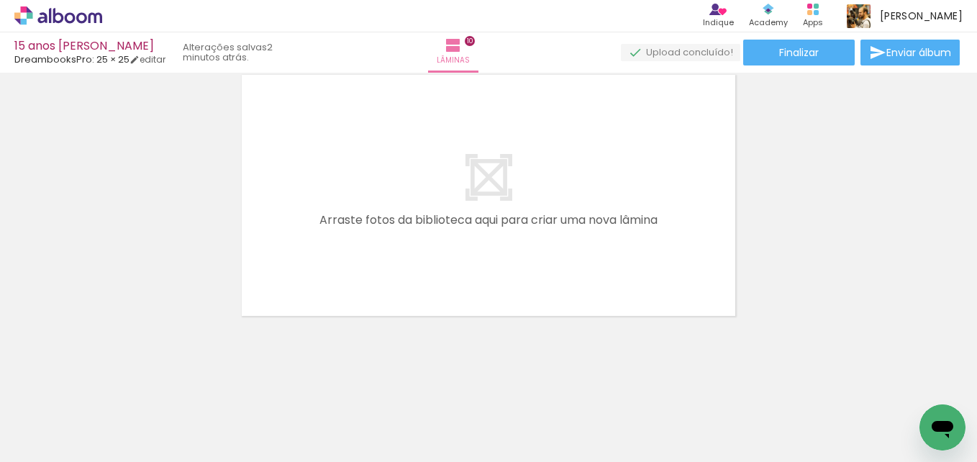
scroll to position [0, 1371]
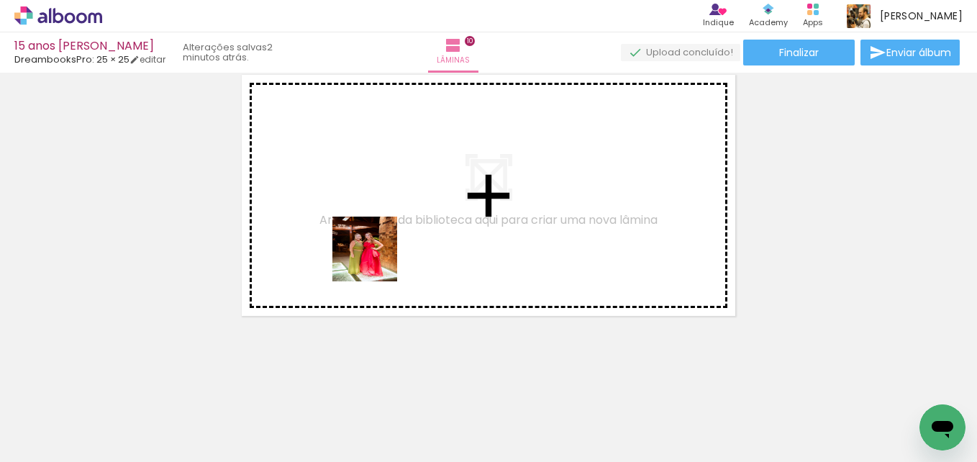
drag, startPoint x: 235, startPoint y: 422, endPoint x: 427, endPoint y: 338, distance: 210.1
click at [378, 258] on quentale-workspace at bounding box center [488, 231] width 977 height 462
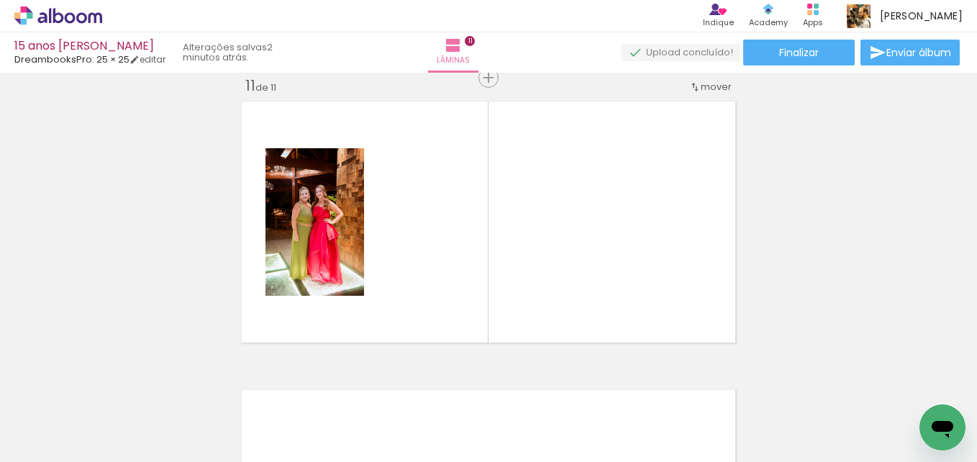
scroll to position [2905, 0]
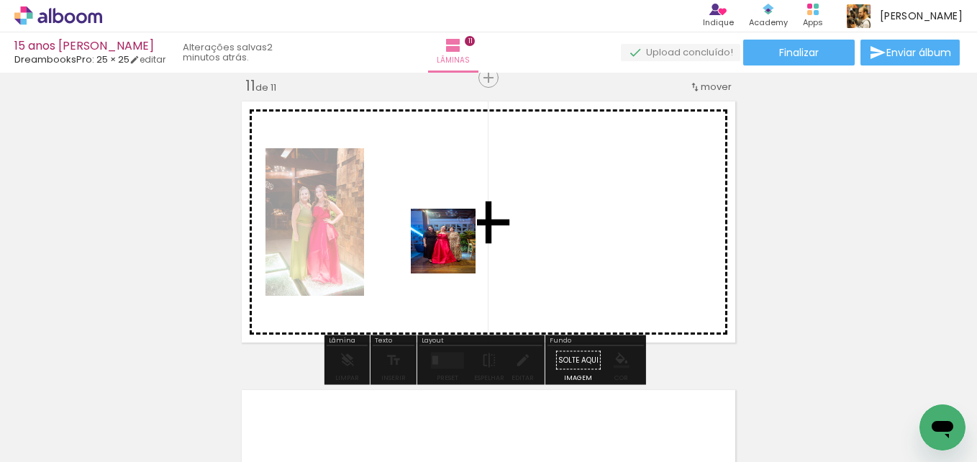
drag, startPoint x: 474, startPoint y: 432, endPoint x: 453, endPoint y: 248, distance: 185.4
click at [453, 248] on quentale-workspace at bounding box center [488, 231] width 977 height 462
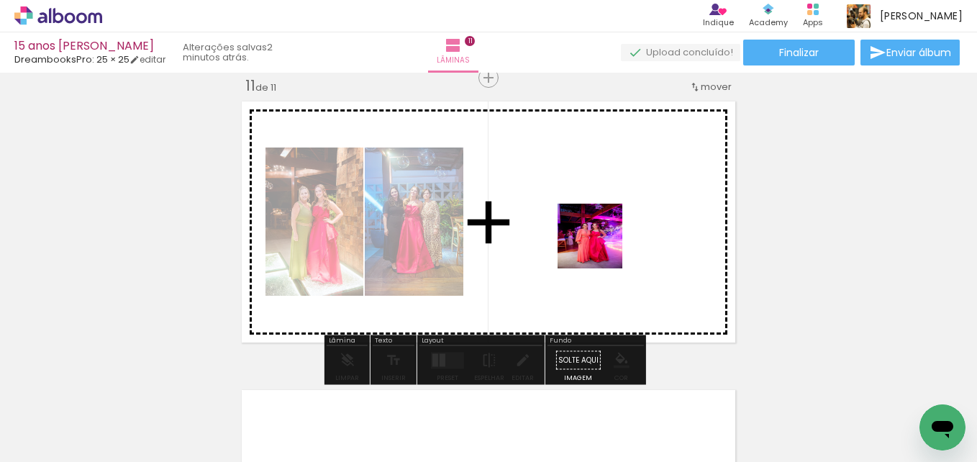
drag, startPoint x: 715, startPoint y: 406, endPoint x: 599, endPoint y: 243, distance: 200.7
click at [599, 243] on quentale-workspace at bounding box center [488, 231] width 977 height 462
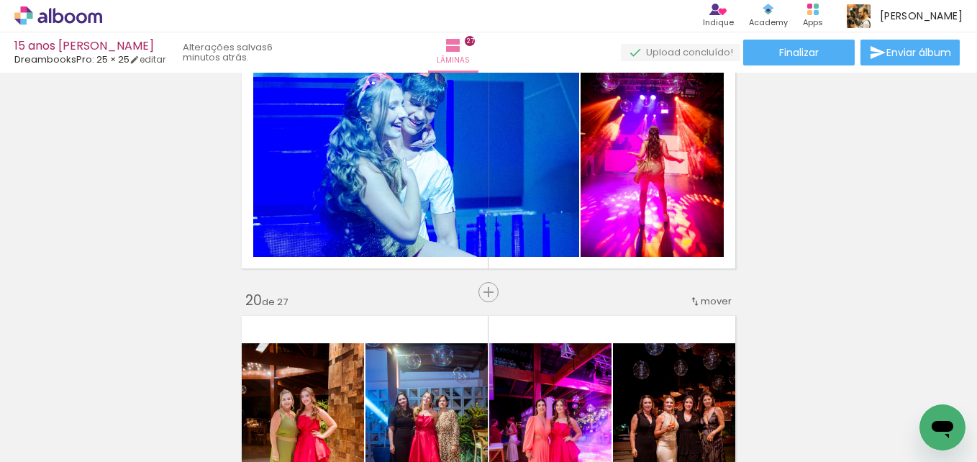
scroll to position [5230, 0]
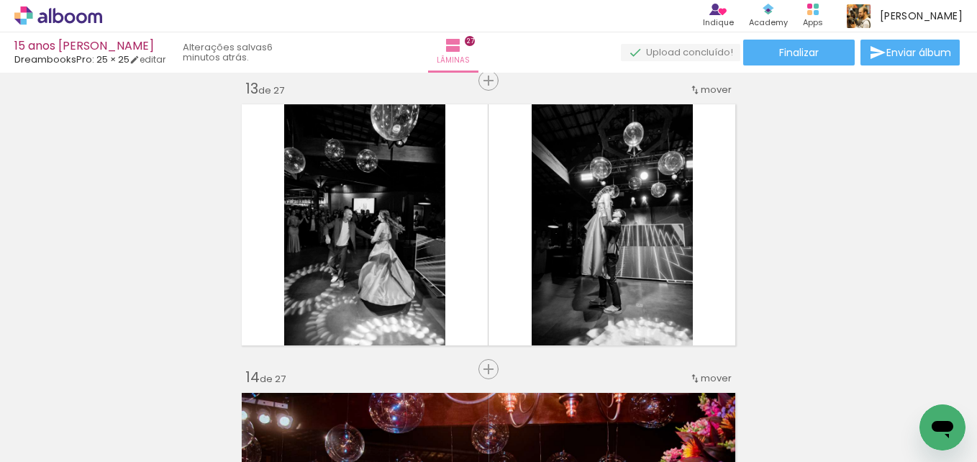
scroll to position [3480, 0]
